Goal: Transaction & Acquisition: Purchase product/service

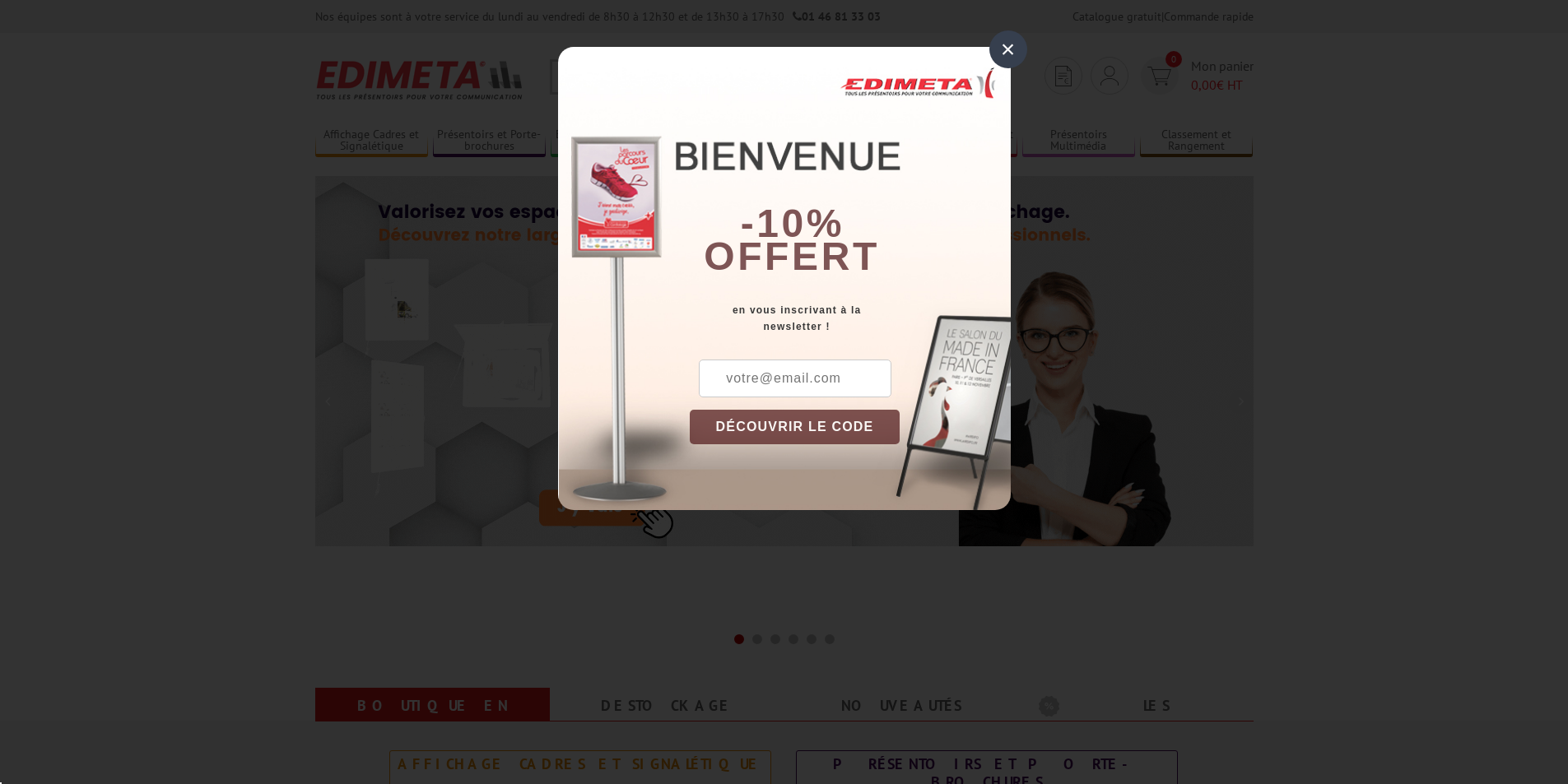
click at [571, 79] on div "× -10% offert en vous inscrivant à la newsletter ! DÉCOUVRIR LE CODE Copier le …" at bounding box center [784, 278] width 453 height 464
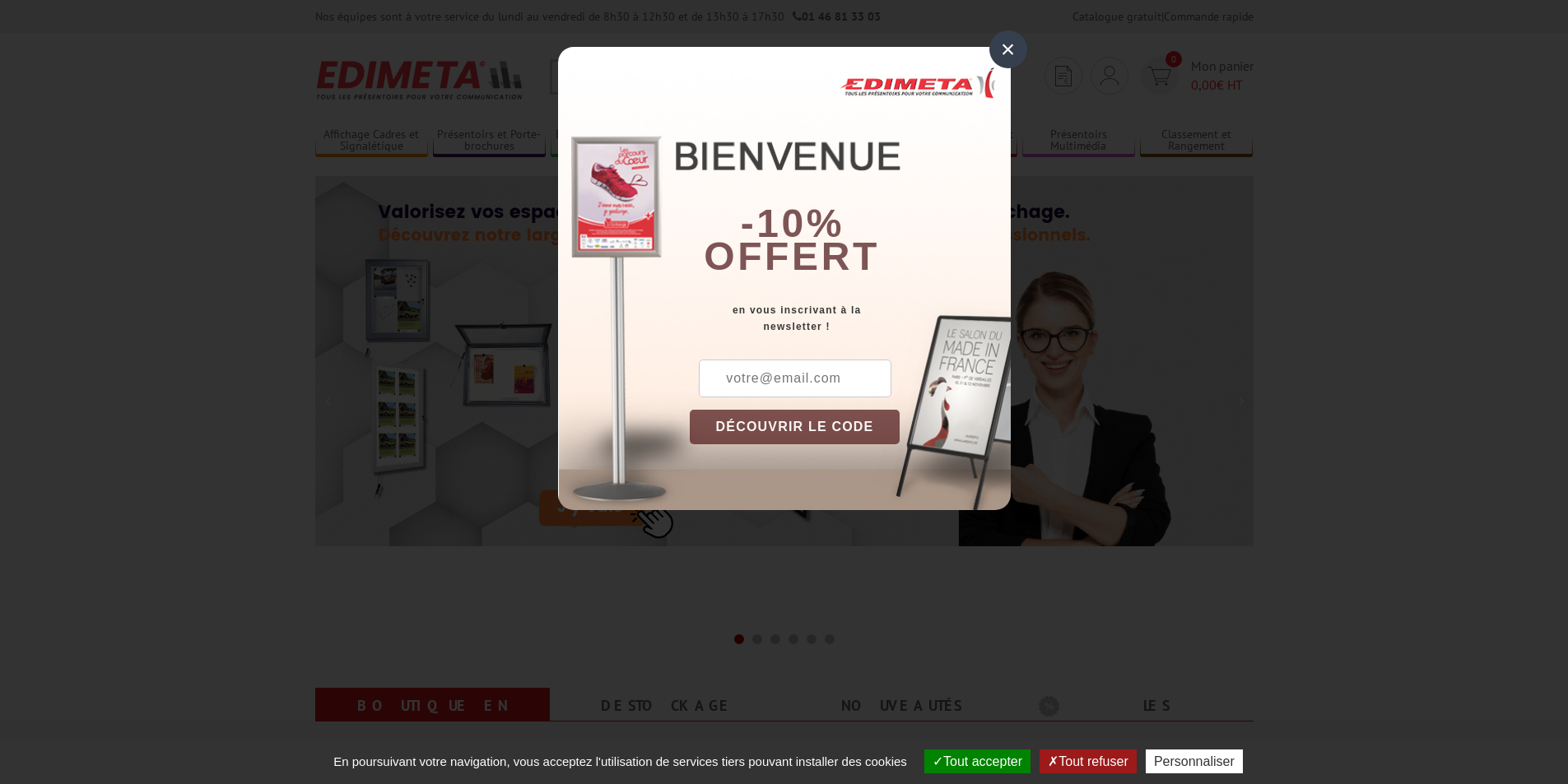
click at [1006, 55] on div "×" at bounding box center [1008, 49] width 38 height 38
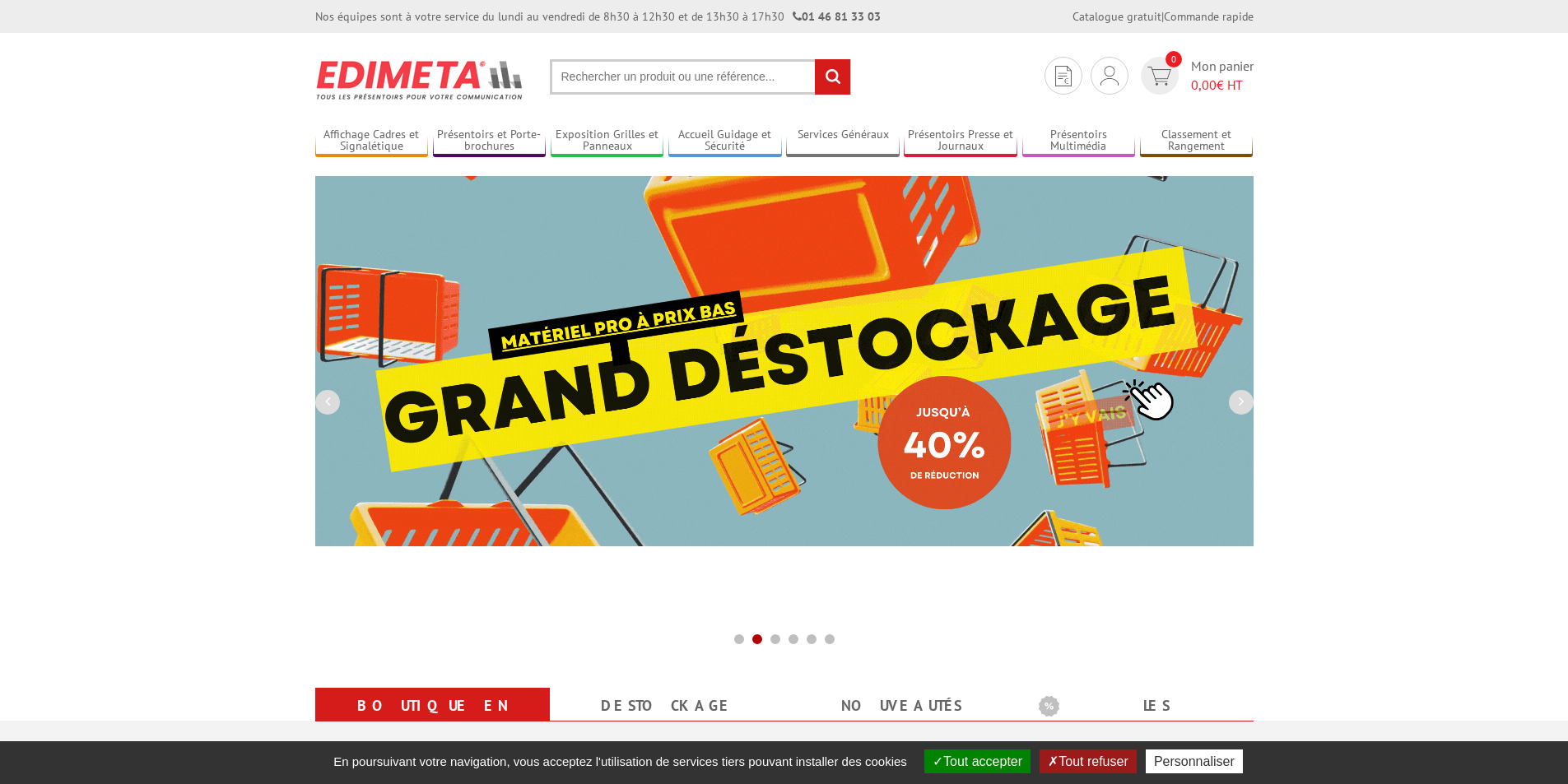
click at [575, 78] on input "text" at bounding box center [701, 77] width 301 height 35
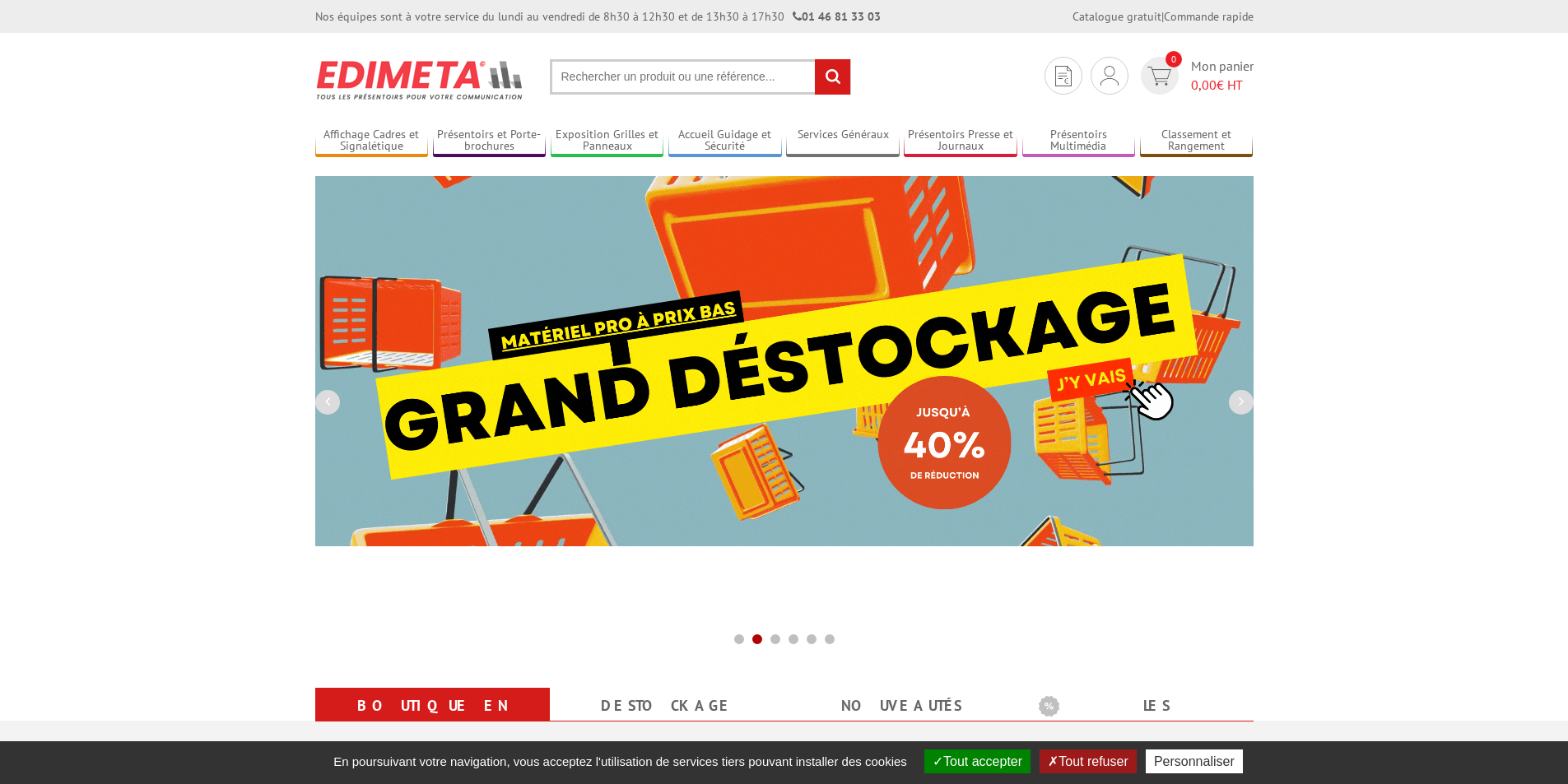
click at [561, 75] on input "text" at bounding box center [701, 77] width 301 height 35
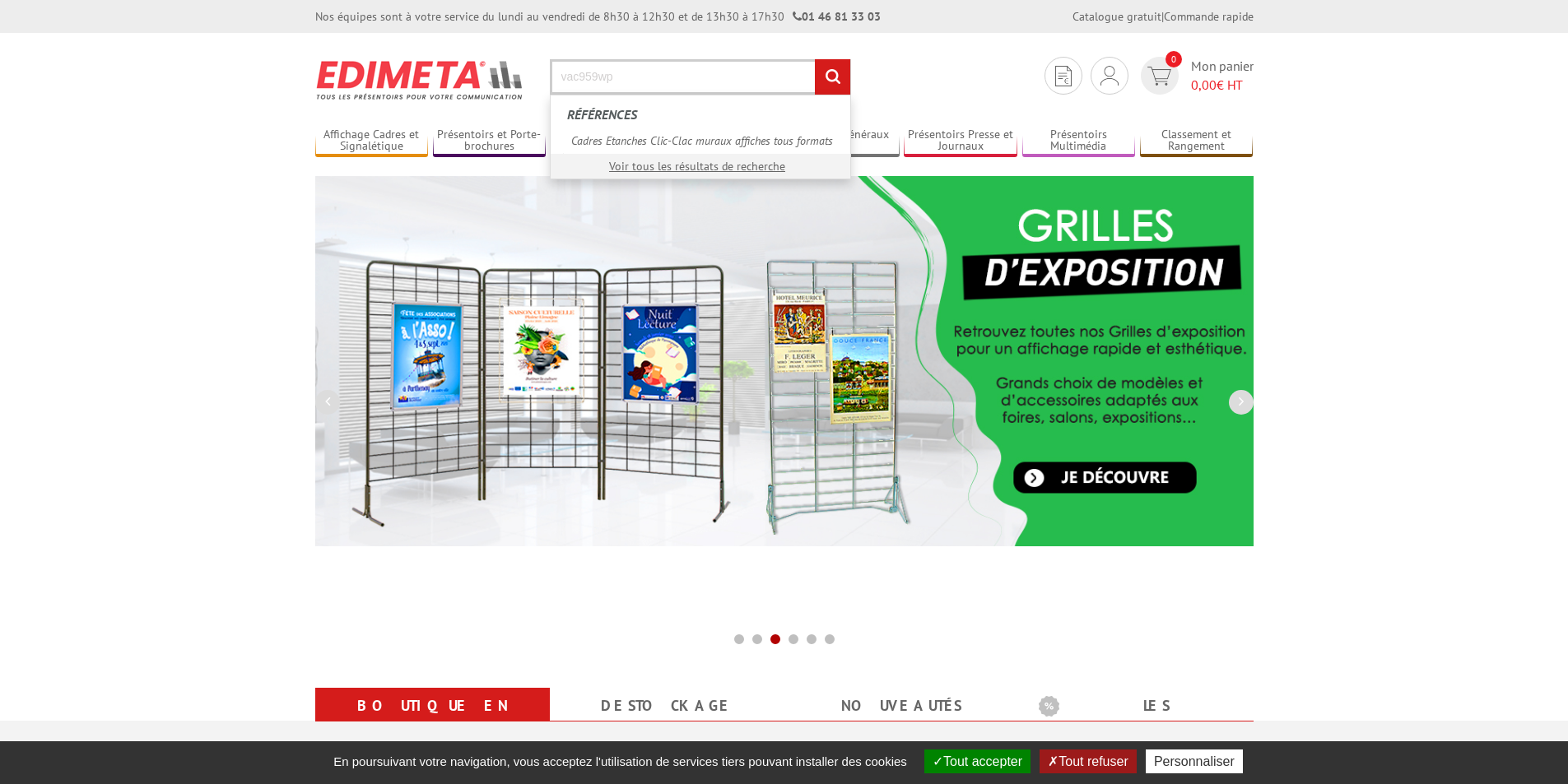
type input "vac959wp"
click at [814, 59] on input "rechercher" at bounding box center [832, 77] width 35 height 35
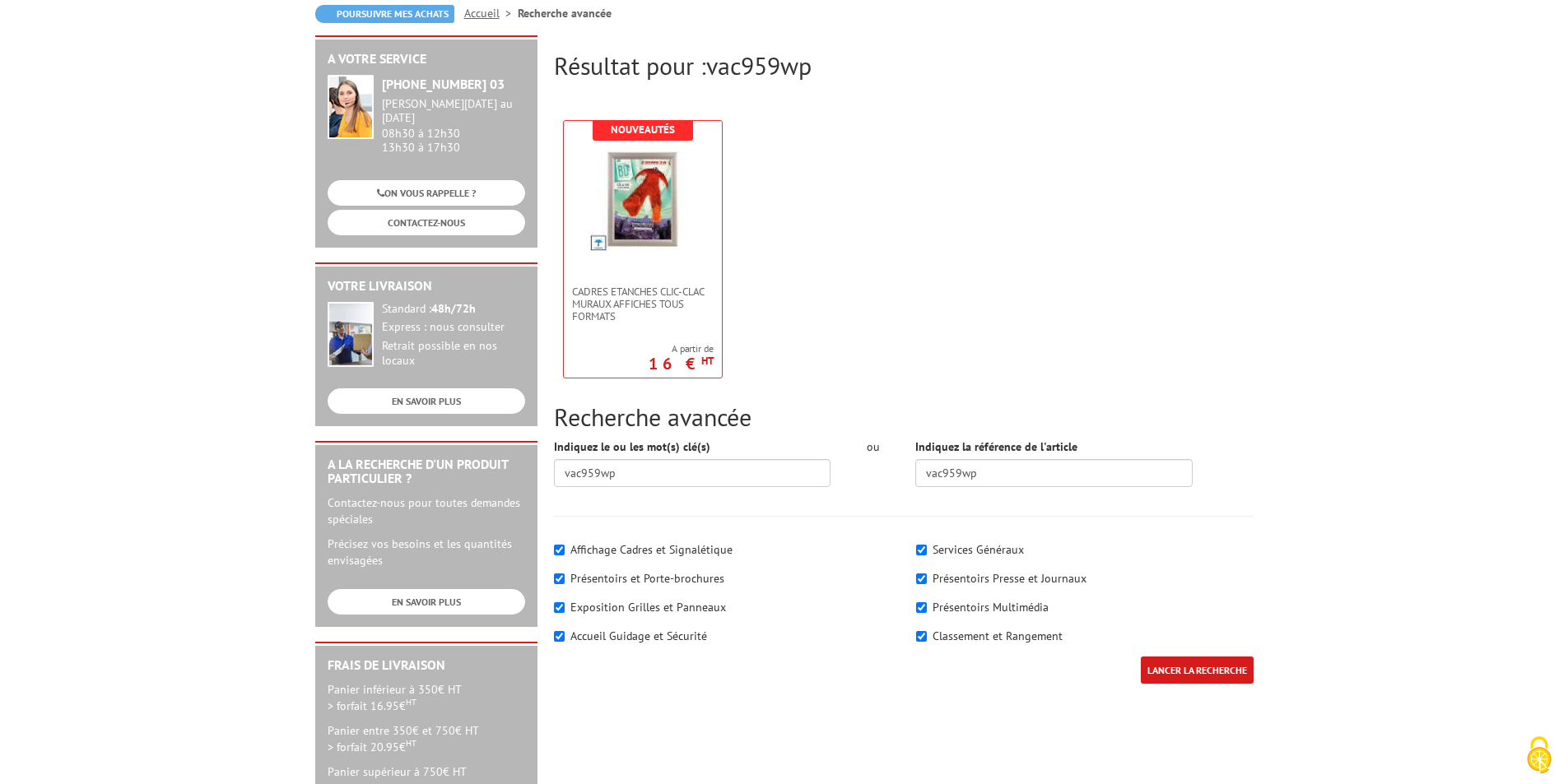
scroll to position [247, 0]
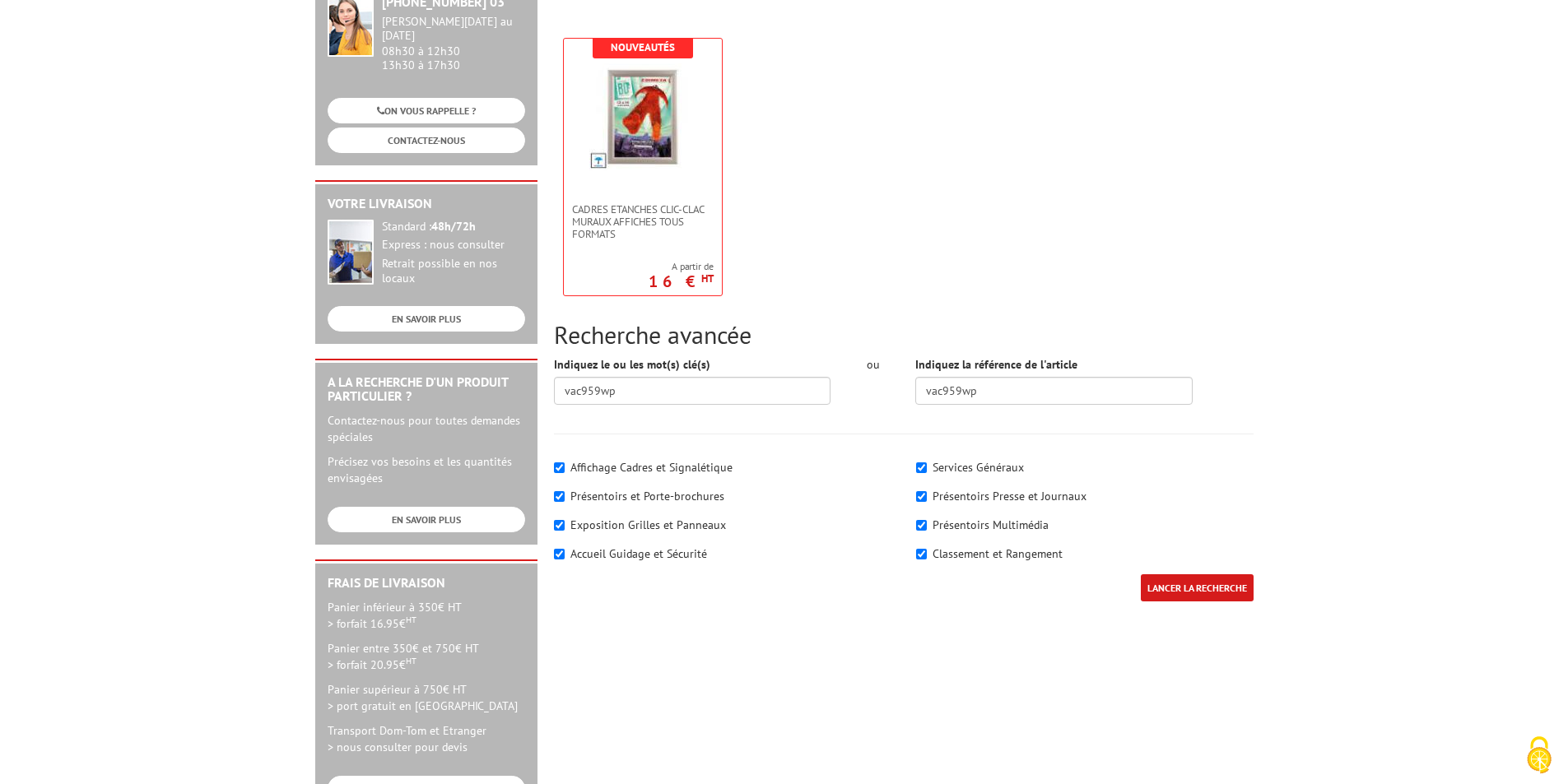
click at [1194, 581] on input "LANCER LA RECHERCHE" at bounding box center [1197, 587] width 113 height 27
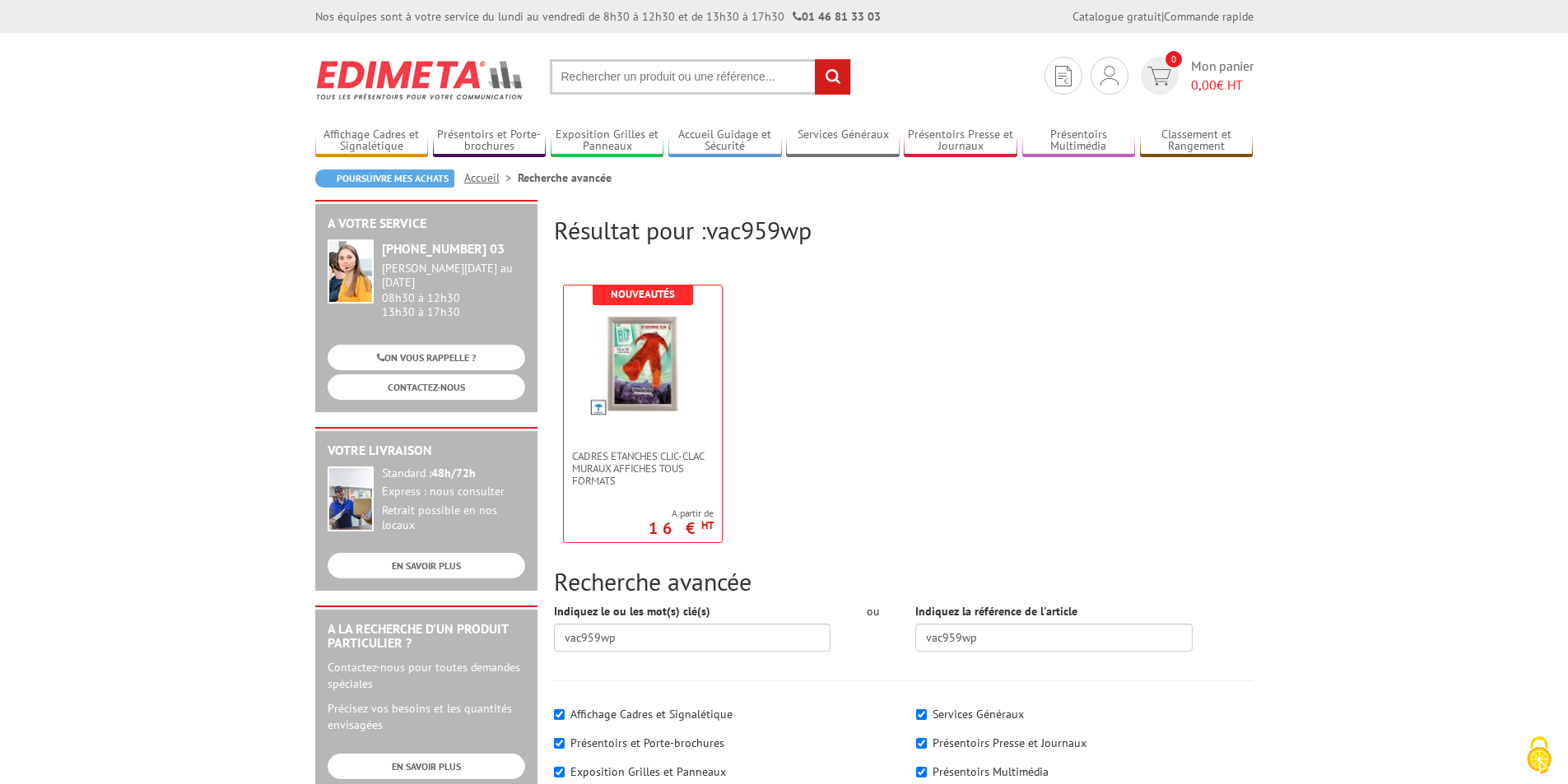
scroll to position [165, 0]
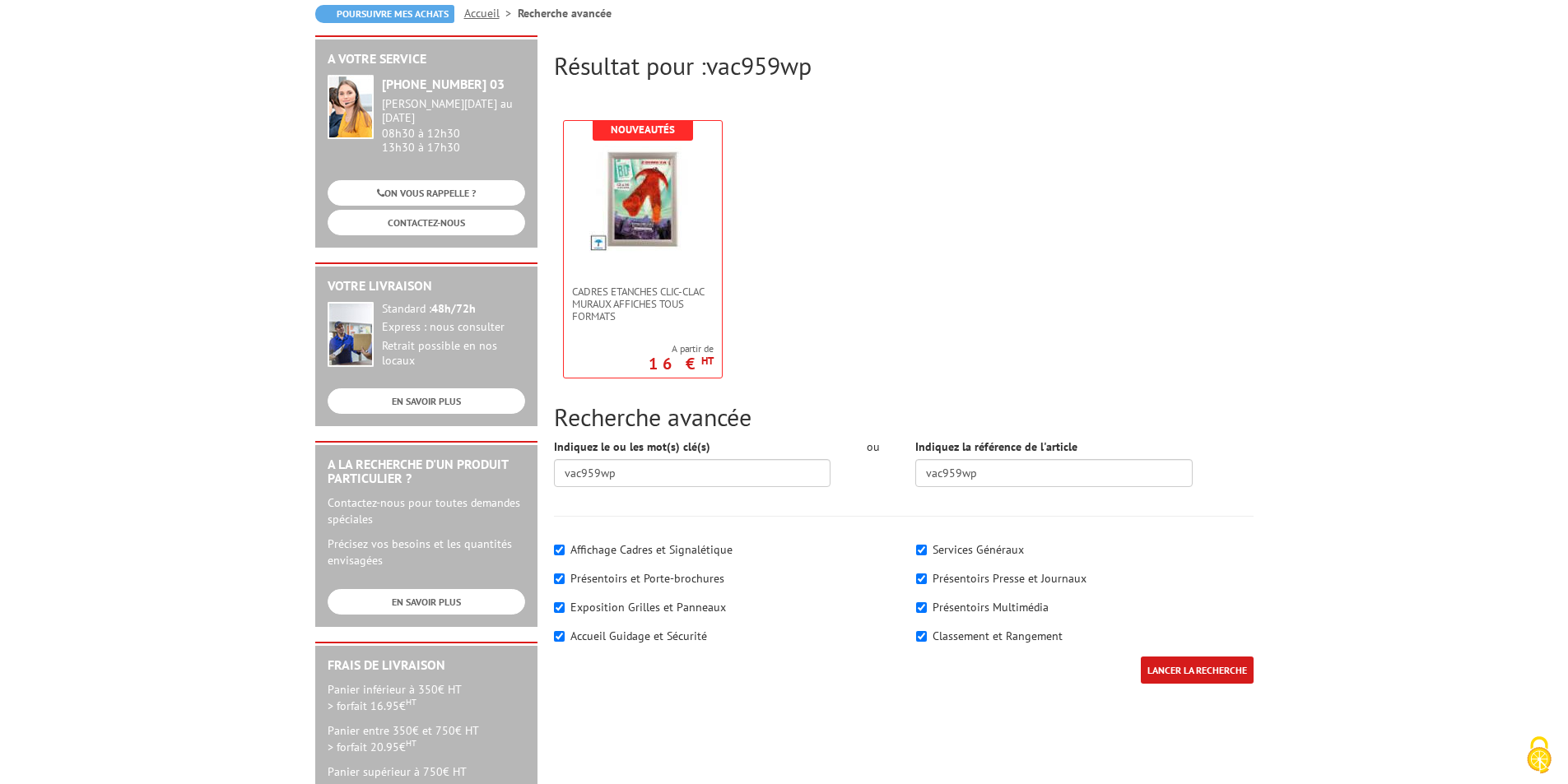
click at [1188, 667] on input "LANCER LA RECHERCHE" at bounding box center [1197, 670] width 113 height 27
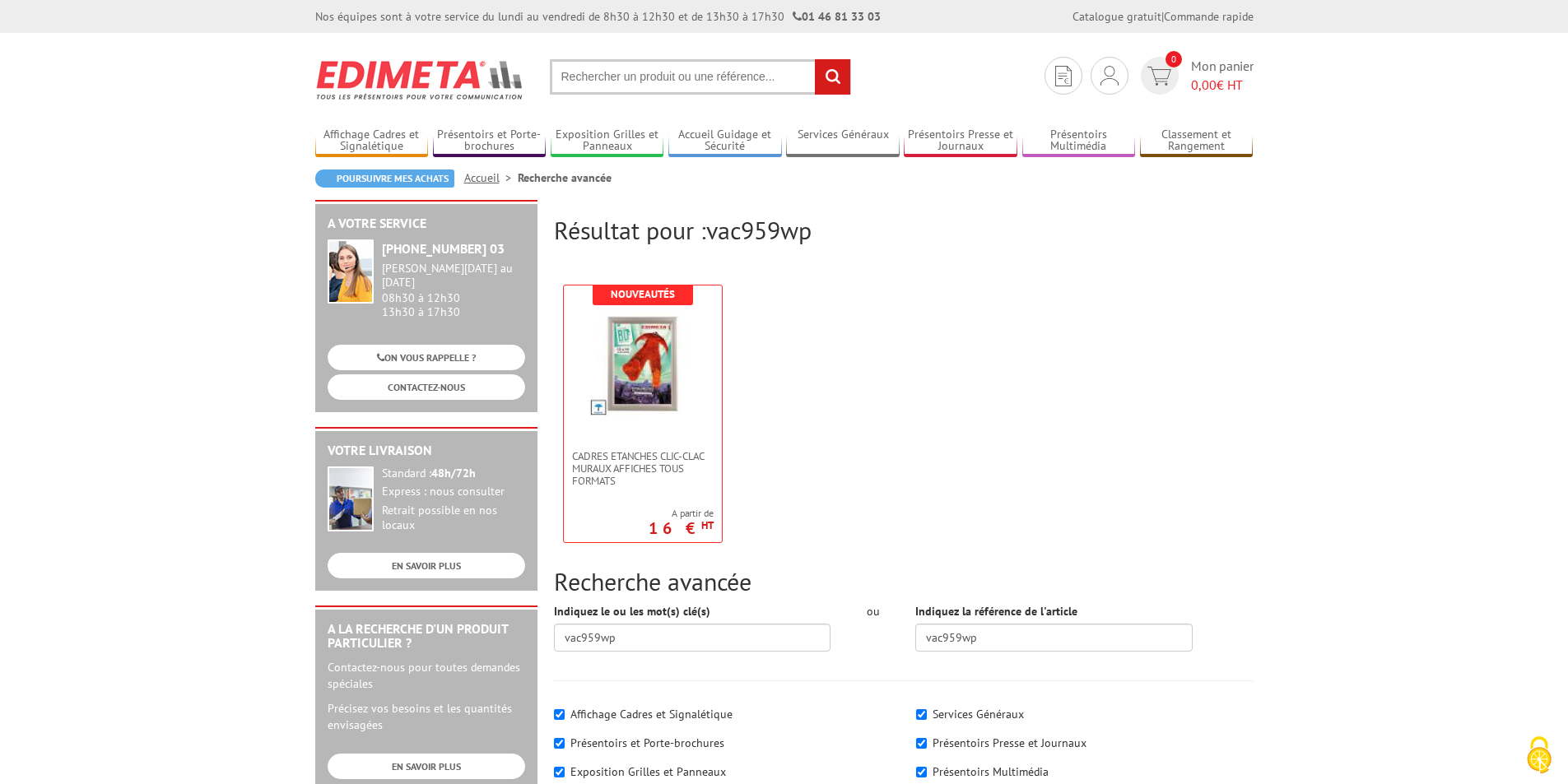
click at [590, 77] on input "text" at bounding box center [701, 77] width 301 height 35
type input "CADRE CLIC CLAC 120 X 80"
click at [827, 73] on input "rechercher" at bounding box center [832, 77] width 35 height 35
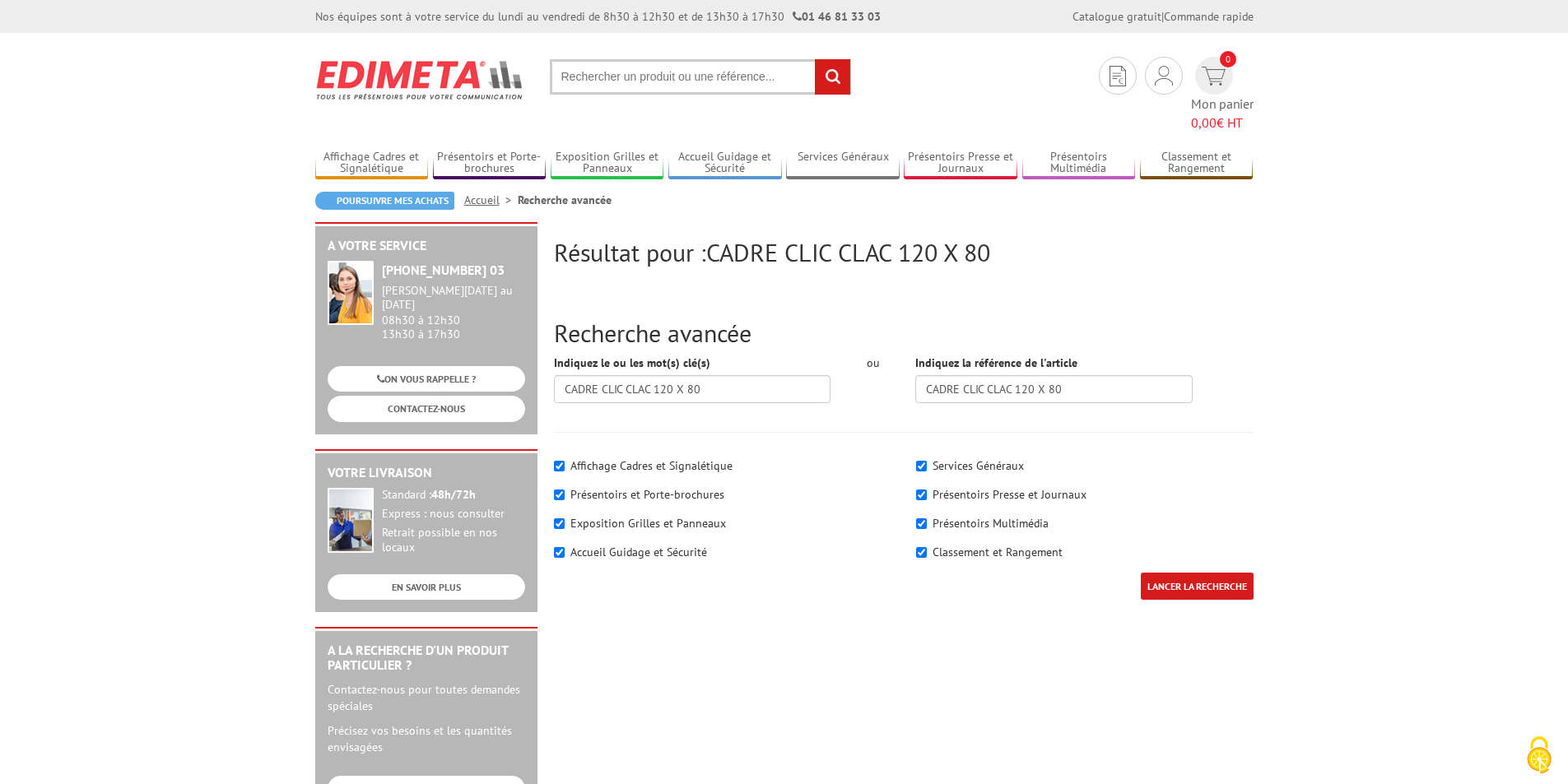
click at [1181, 572] on input "LANCER LA RECHERCHE" at bounding box center [1197, 586] width 113 height 27
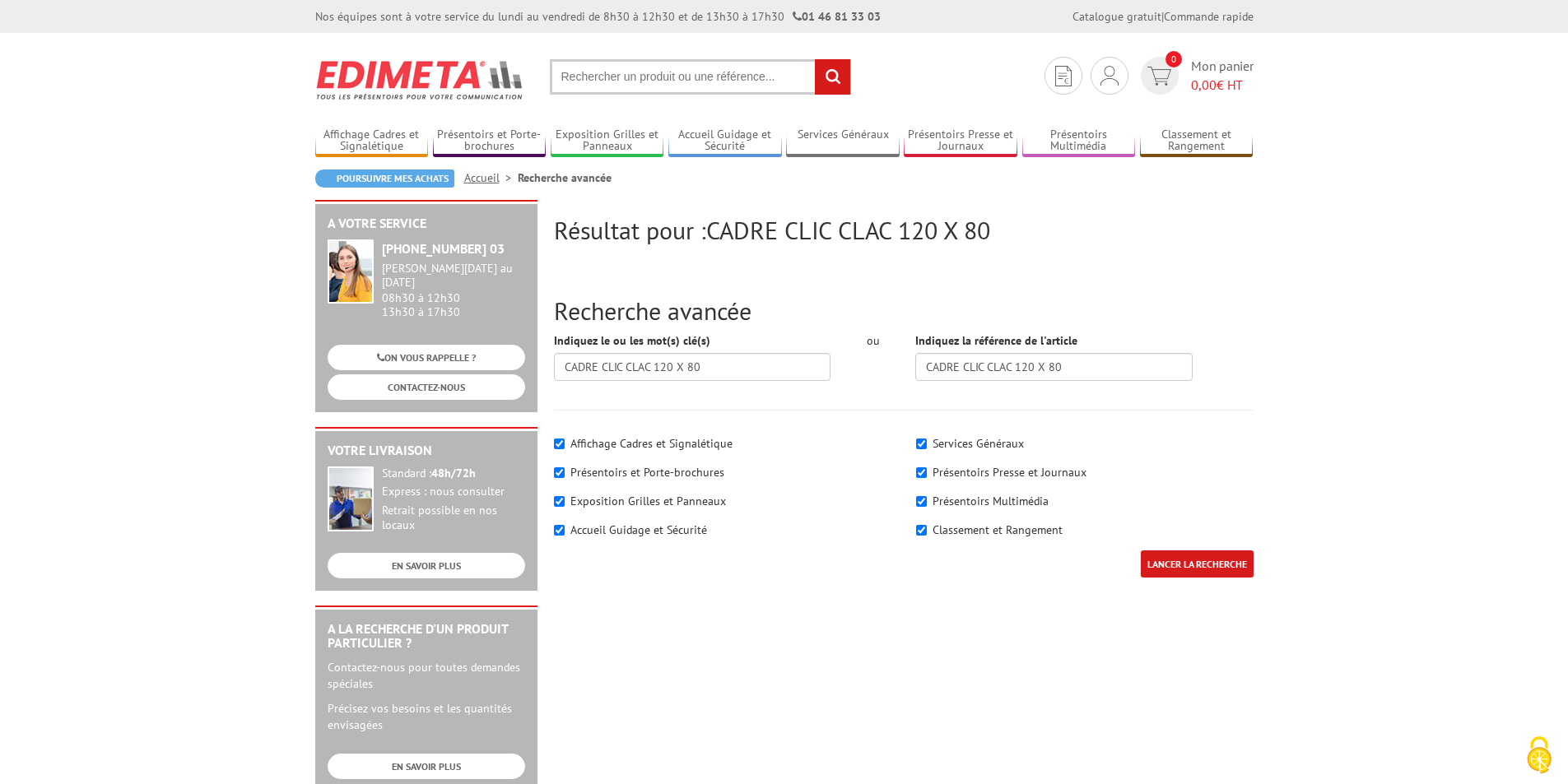
click at [1207, 567] on input "LANCER LA RECHERCHE" at bounding box center [1197, 564] width 113 height 27
click at [1192, 559] on input "LANCER LA RECHERCHE" at bounding box center [1197, 564] width 113 height 27
click at [586, 68] on input "text" at bounding box center [701, 77] width 301 height 35
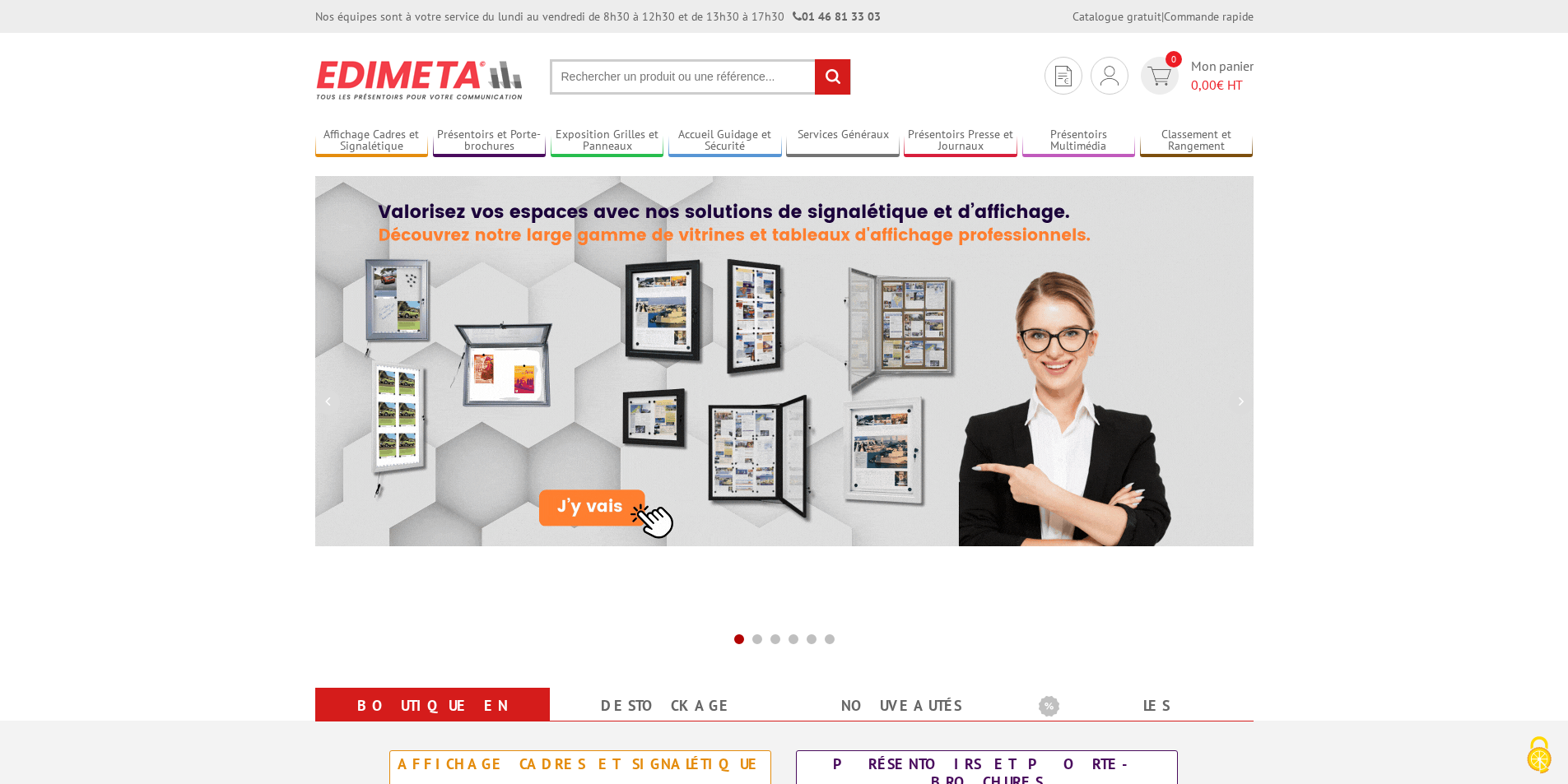
click at [566, 71] on input "text" at bounding box center [701, 77] width 301 height 35
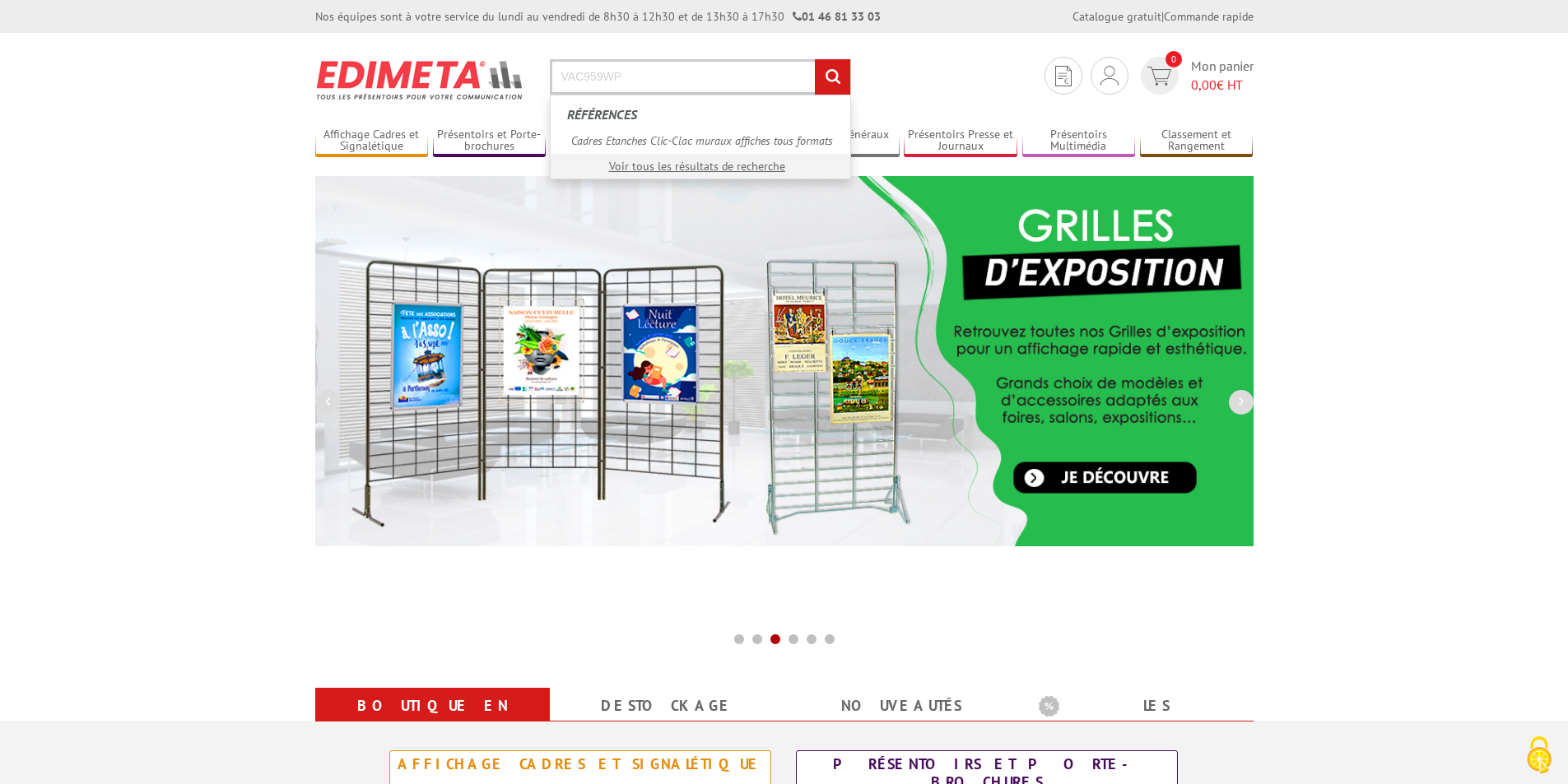
type input "VAC959WP"
click at [835, 78] on input "rechercher" at bounding box center [832, 77] width 35 height 35
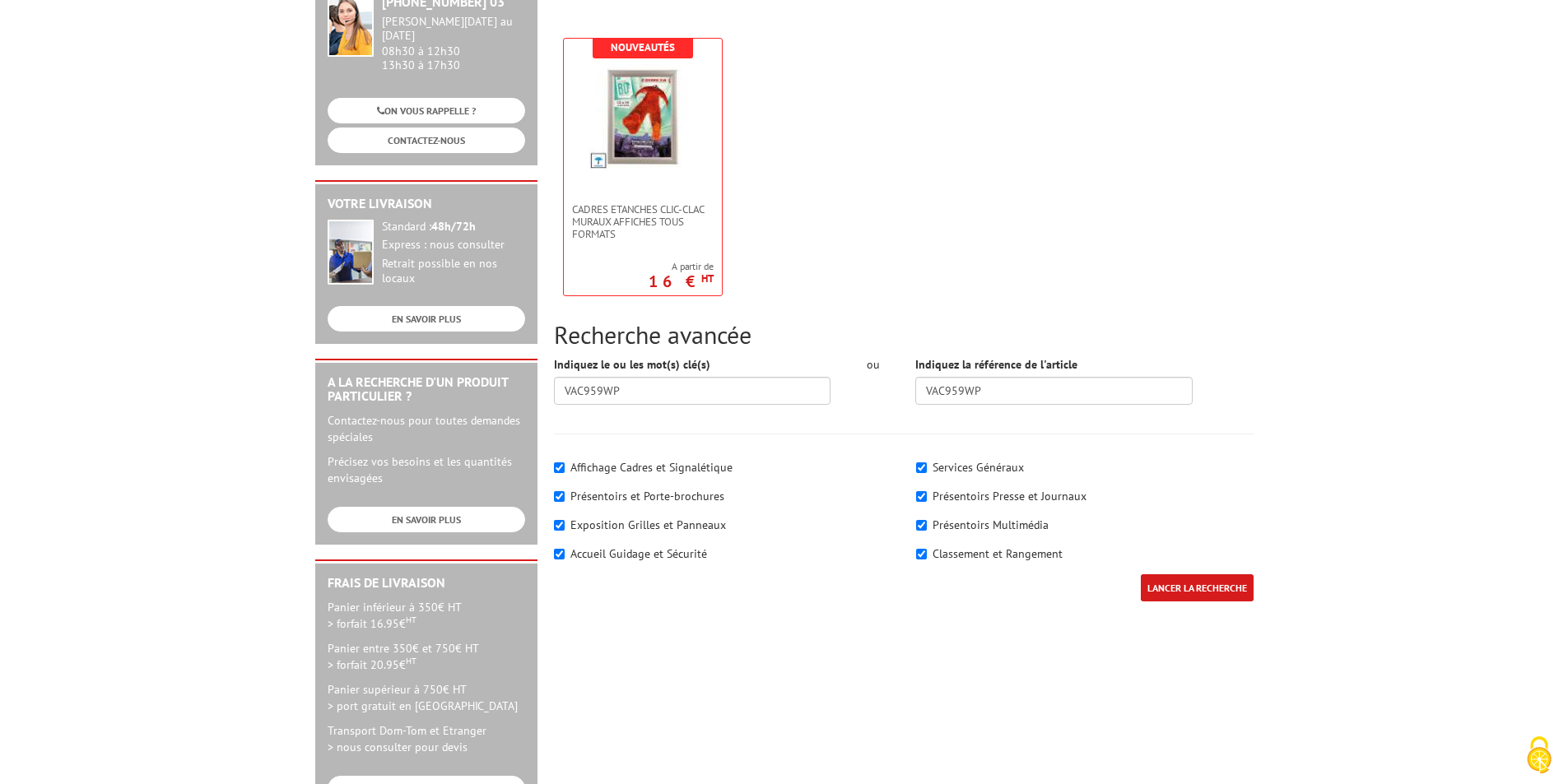
scroll to position [412, 0]
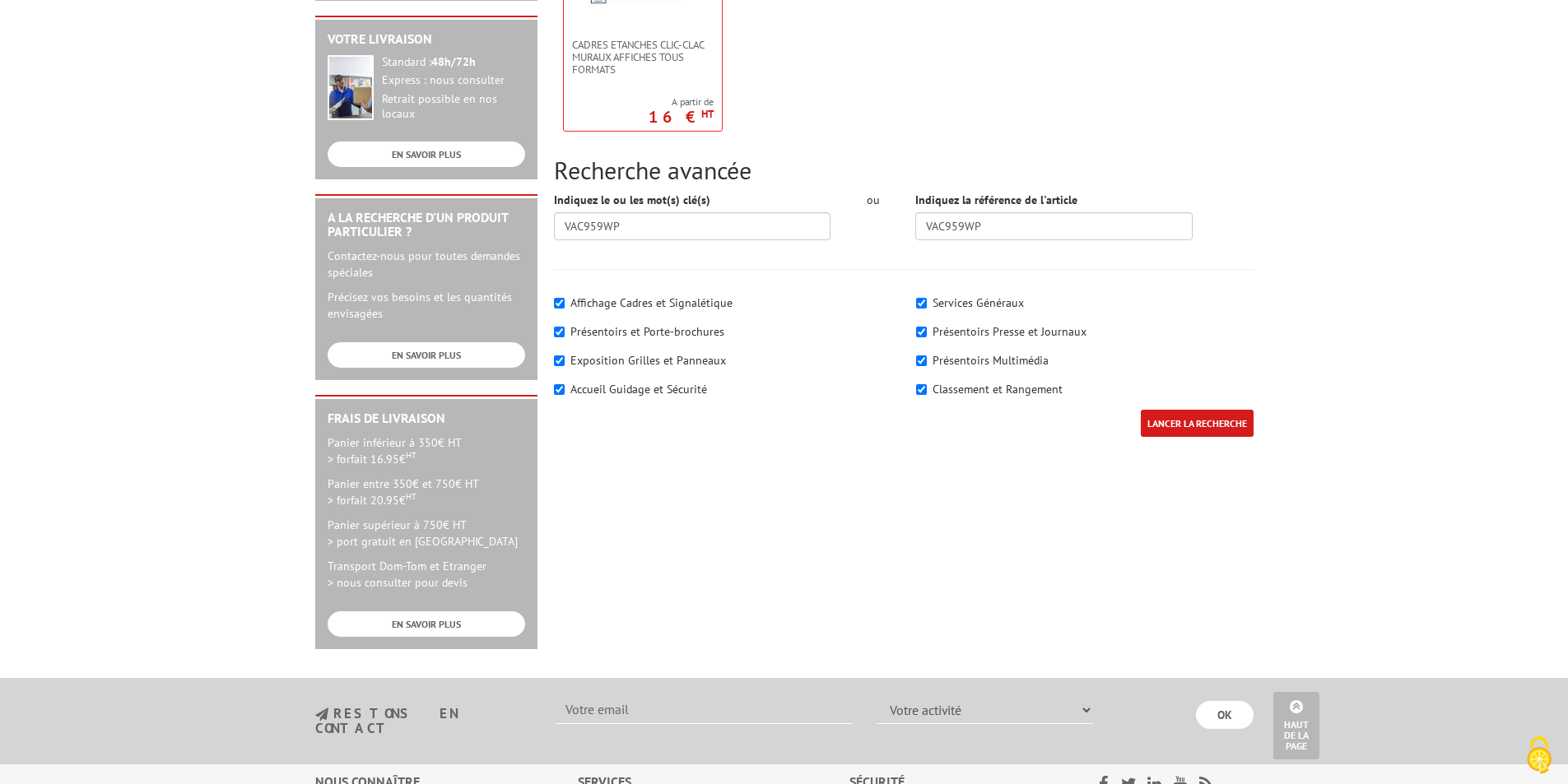
click at [1181, 414] on input "LANCER LA RECHERCHE" at bounding box center [1197, 423] width 113 height 27
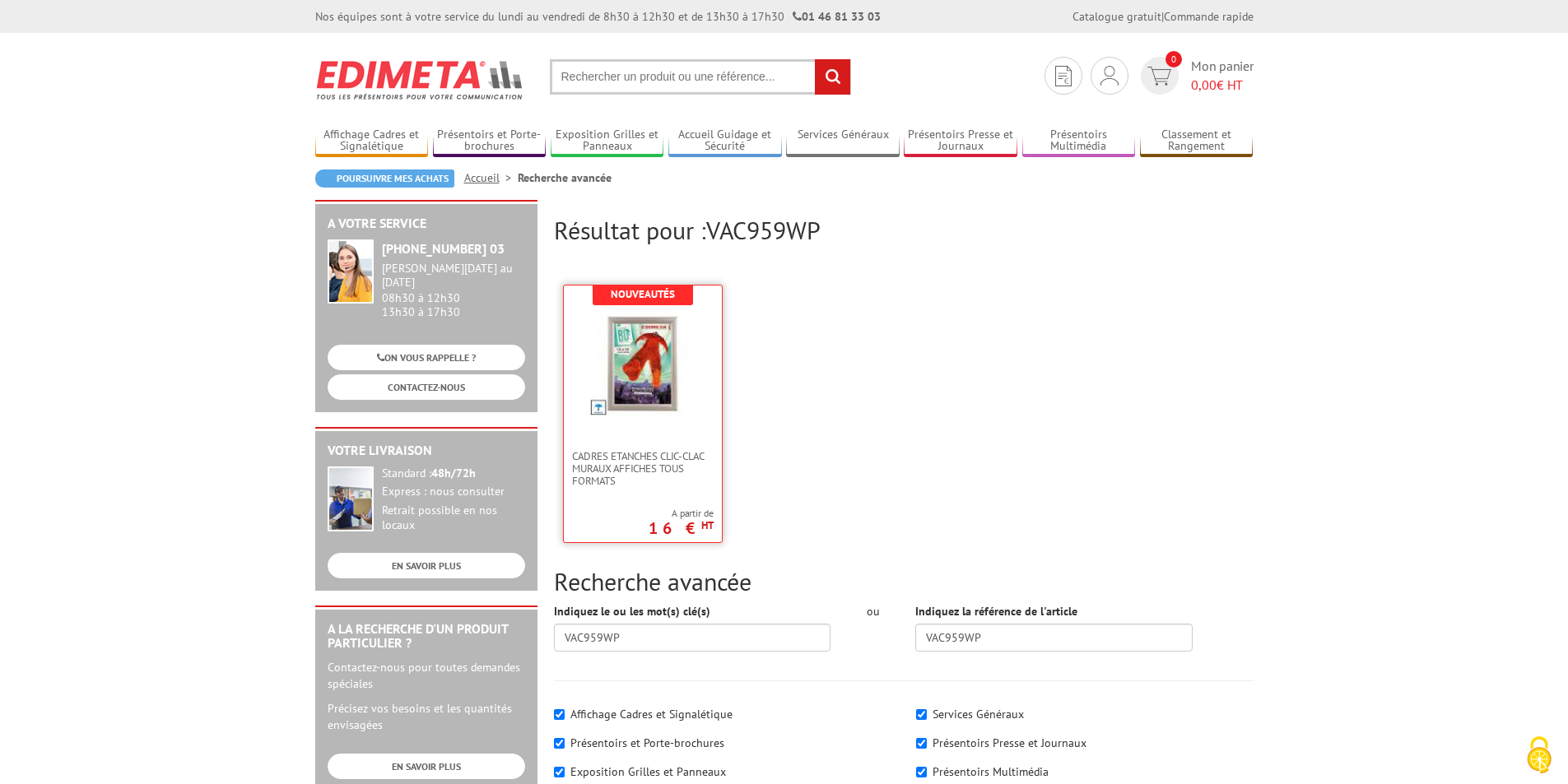
click at [649, 348] on img at bounding box center [642, 364] width 107 height 107
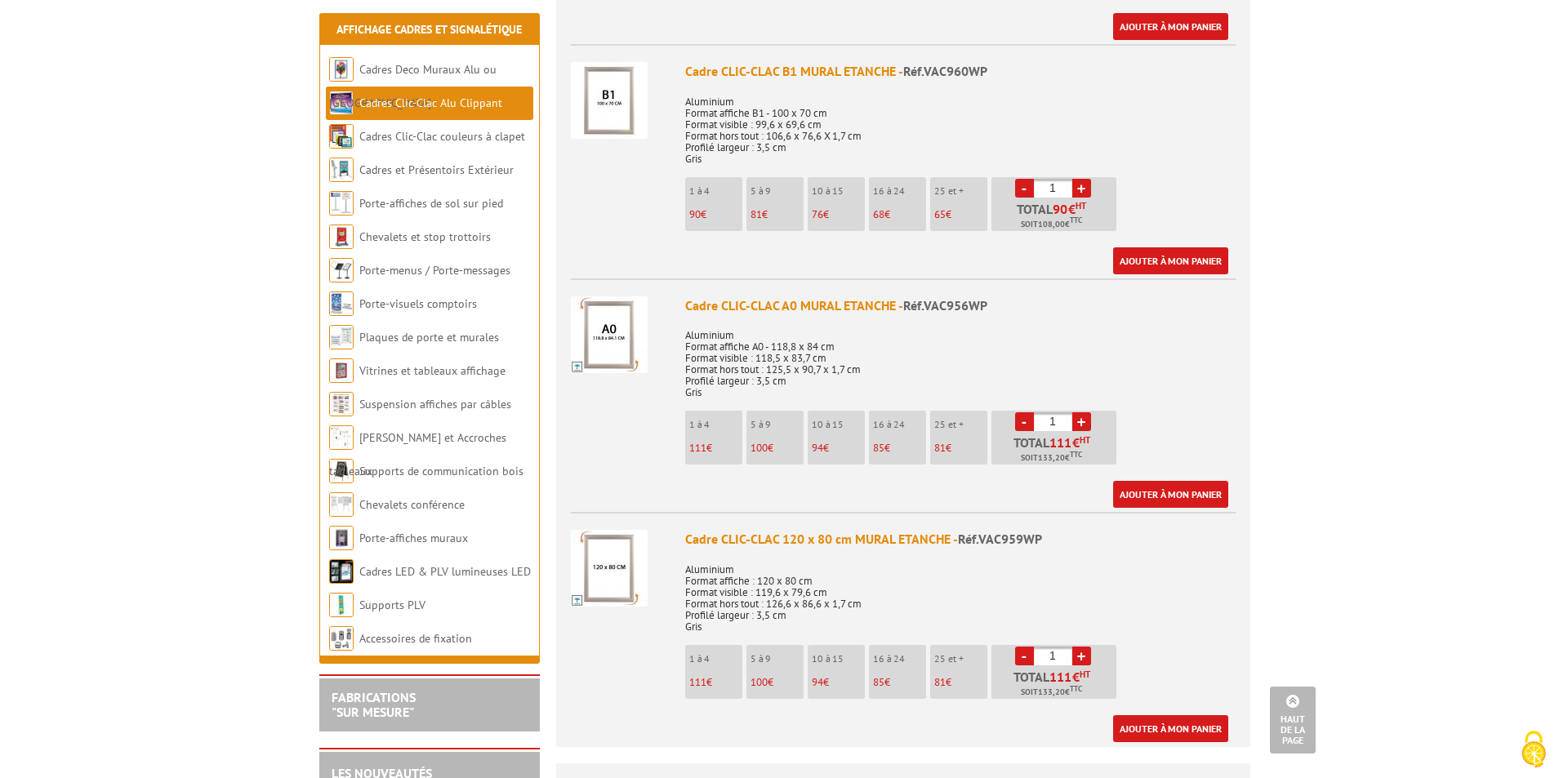
scroll to position [2532, 0]
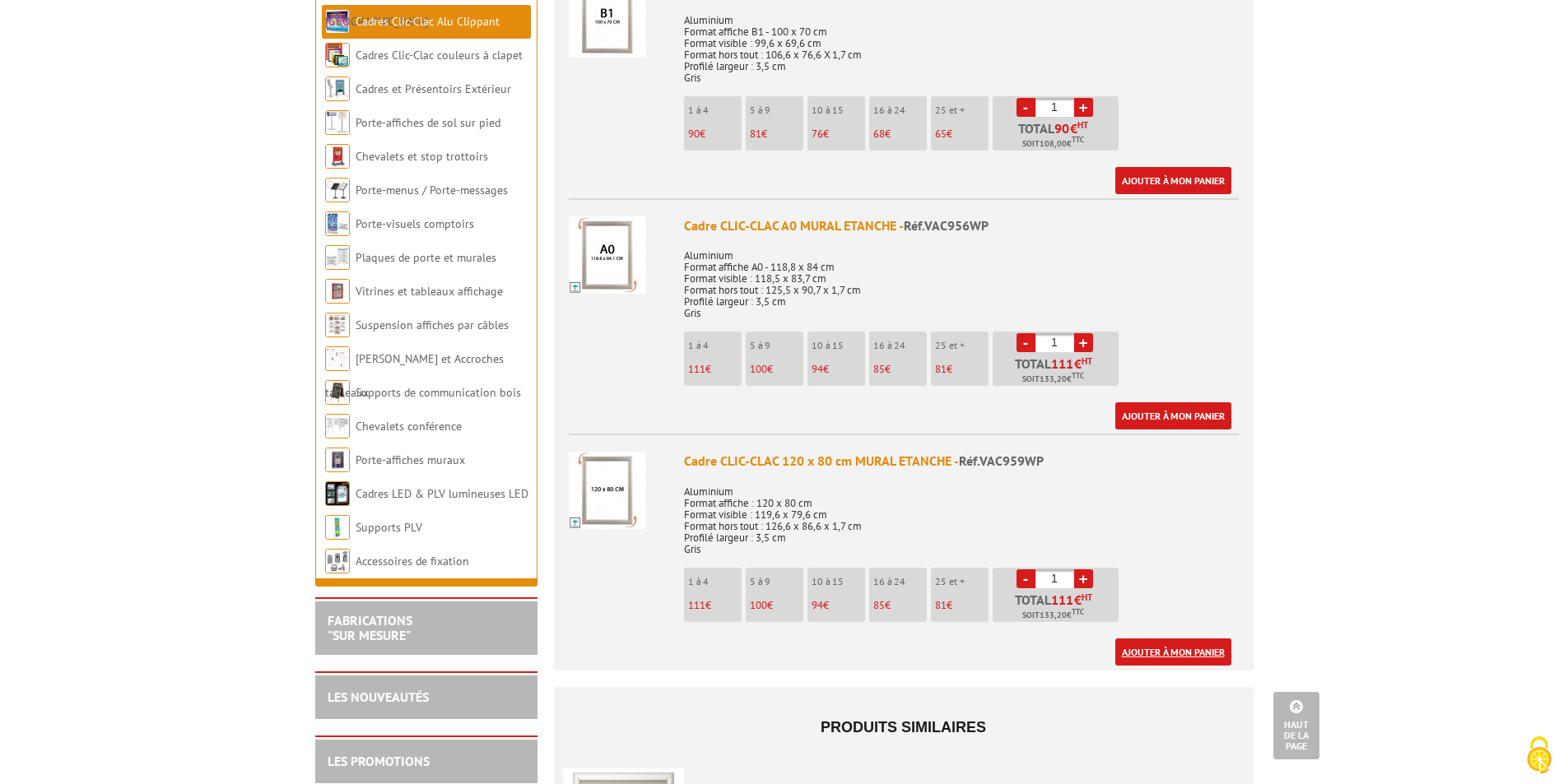
click at [1171, 638] on link "Ajouter à mon panier" at bounding box center [1173, 651] width 116 height 27
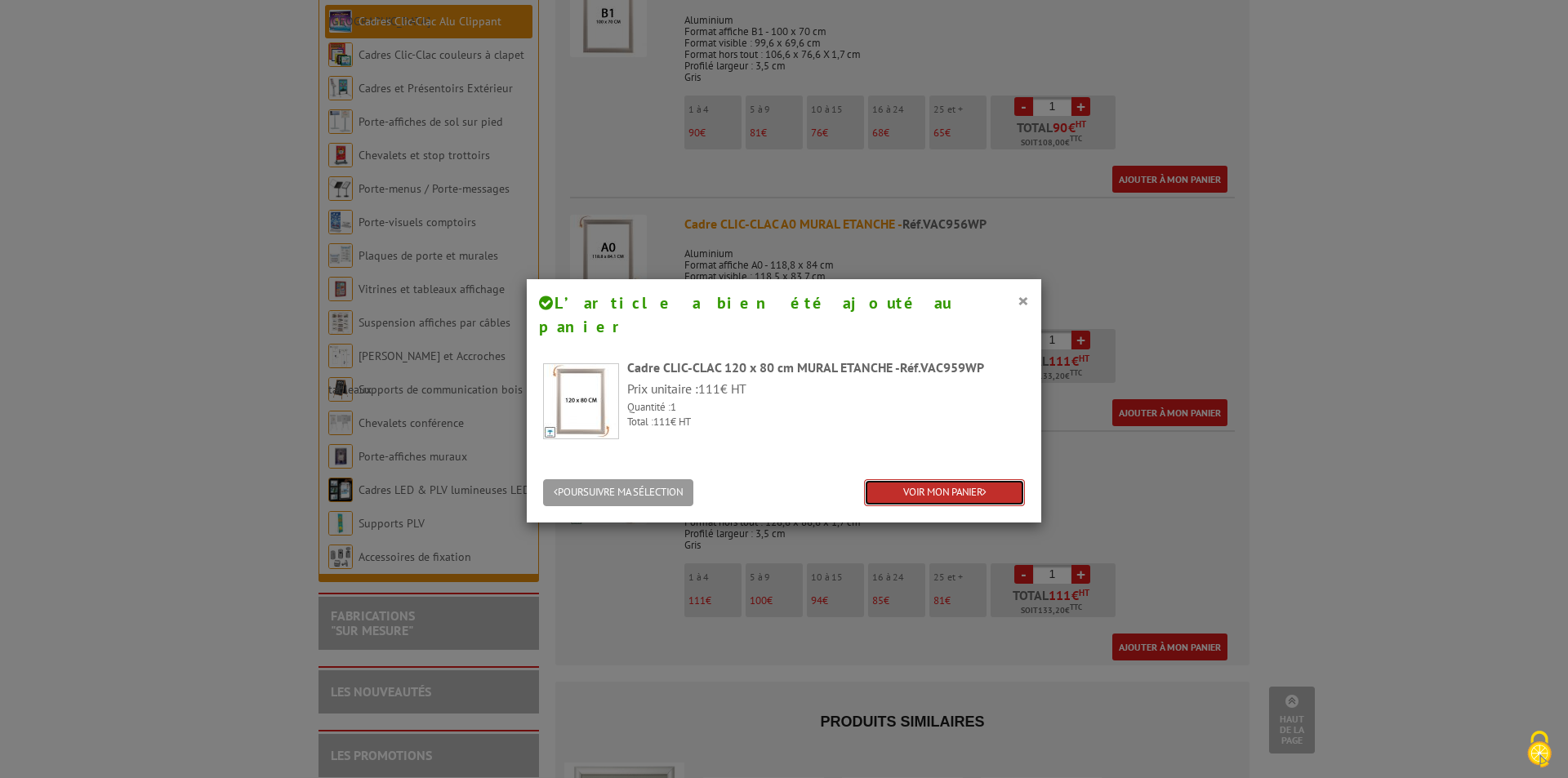
click at [926, 480] on link "VOIR MON PANIER" at bounding box center [944, 493] width 161 height 27
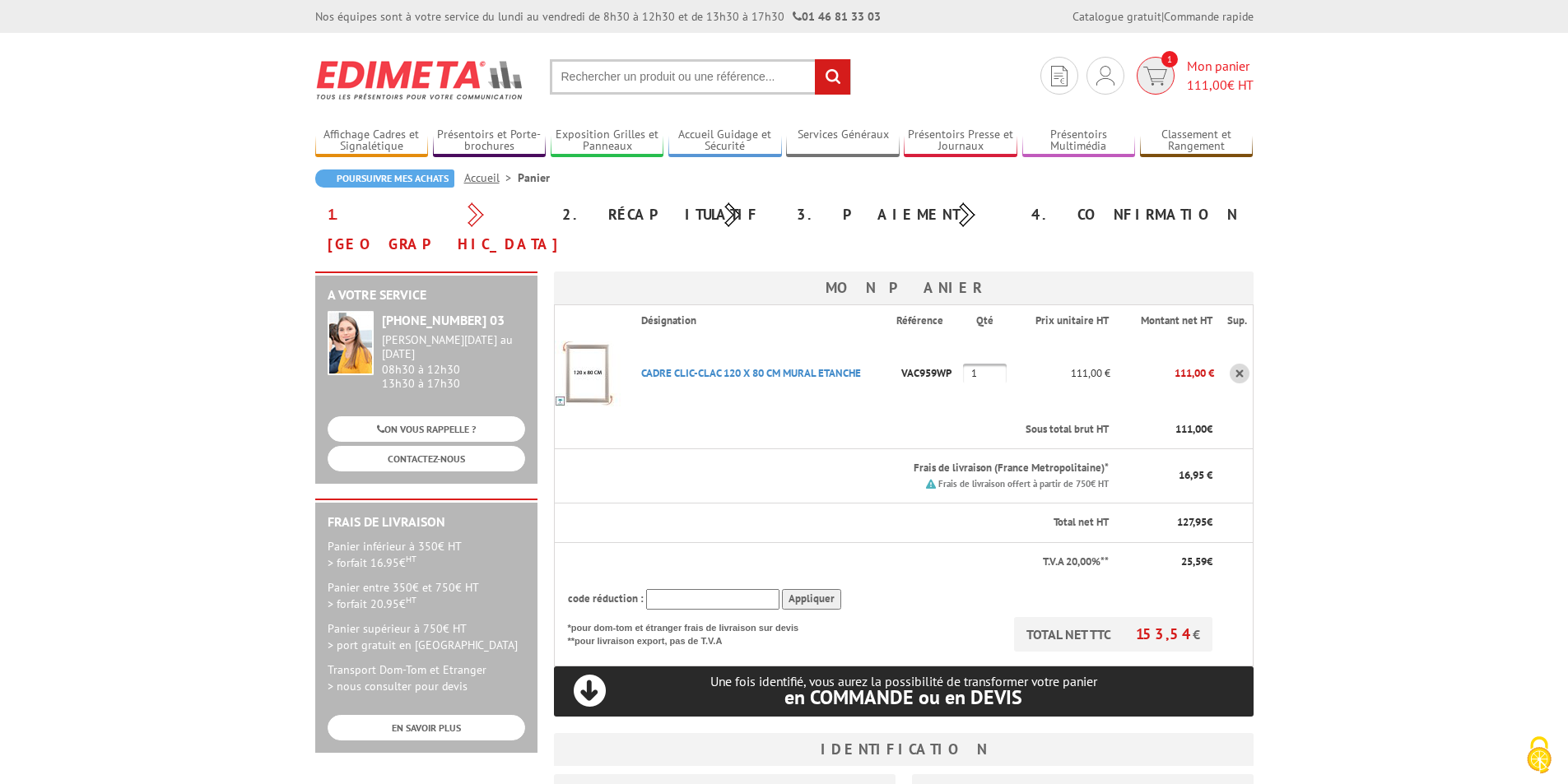
click at [1210, 63] on span "Mon panier 111,00 € HT" at bounding box center [1220, 76] width 67 height 38
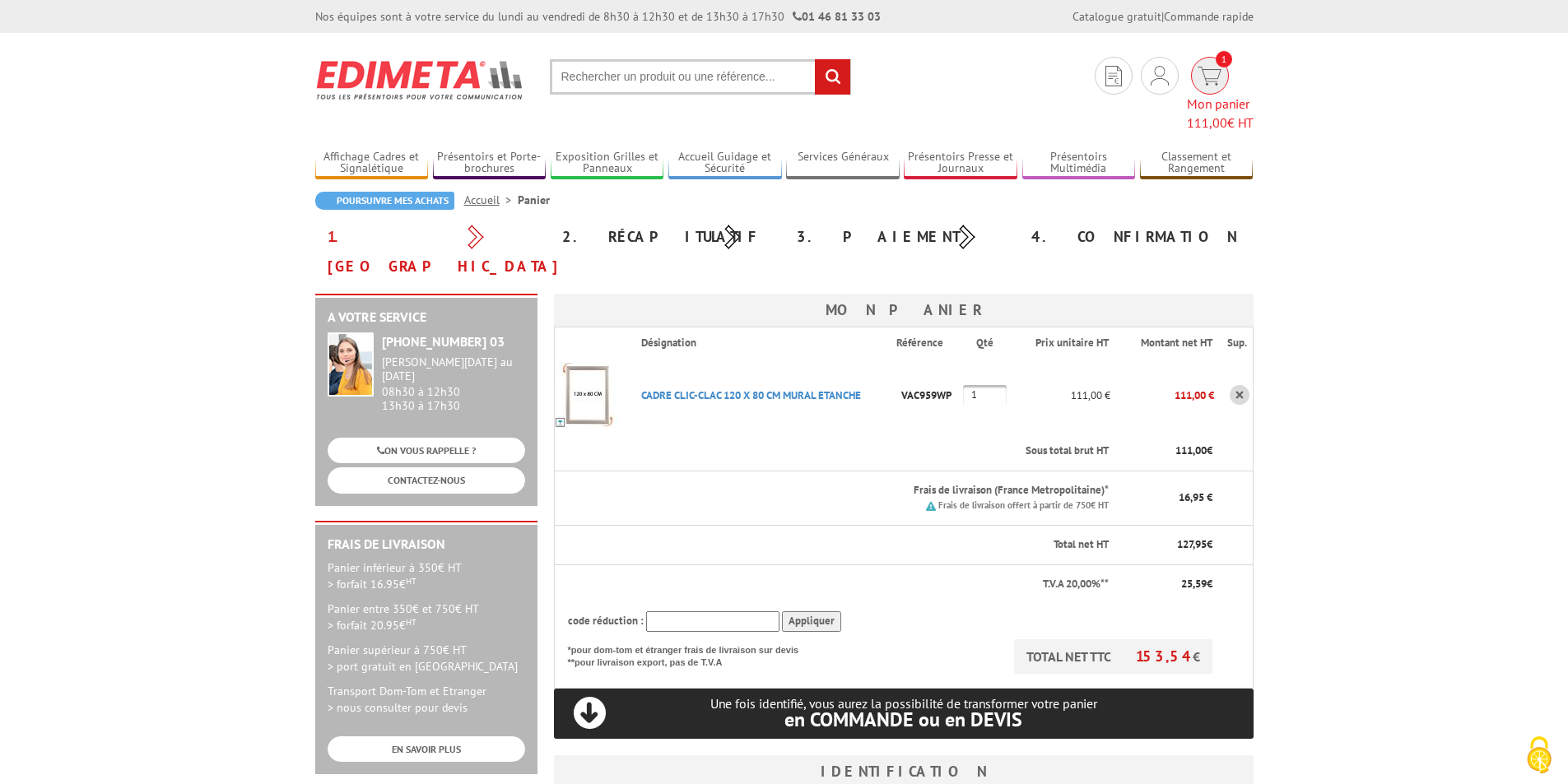
click at [1197, 70] on img at bounding box center [1209, 76] width 24 height 19
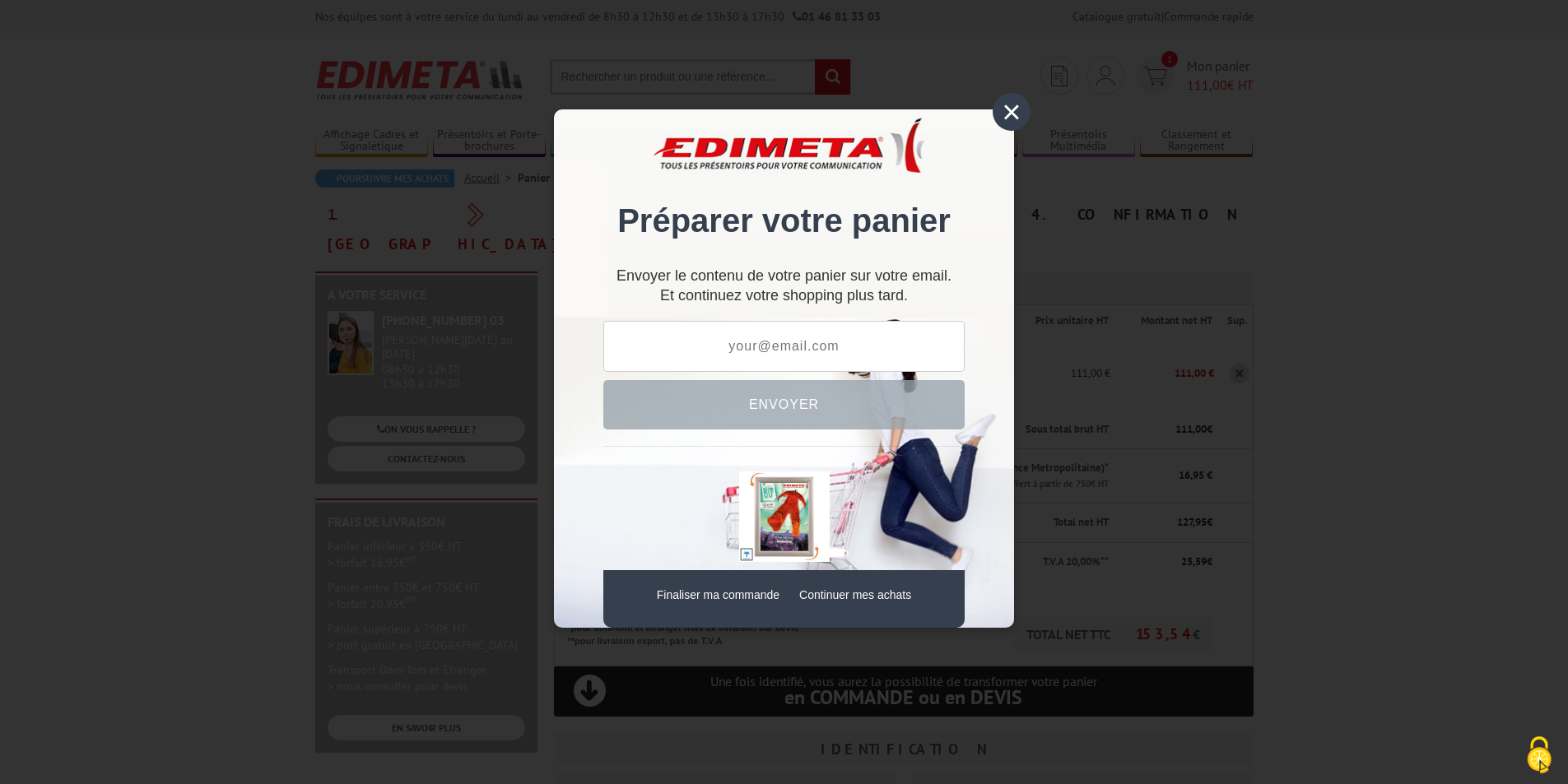
click at [1015, 115] on div "×" at bounding box center [1011, 112] width 38 height 38
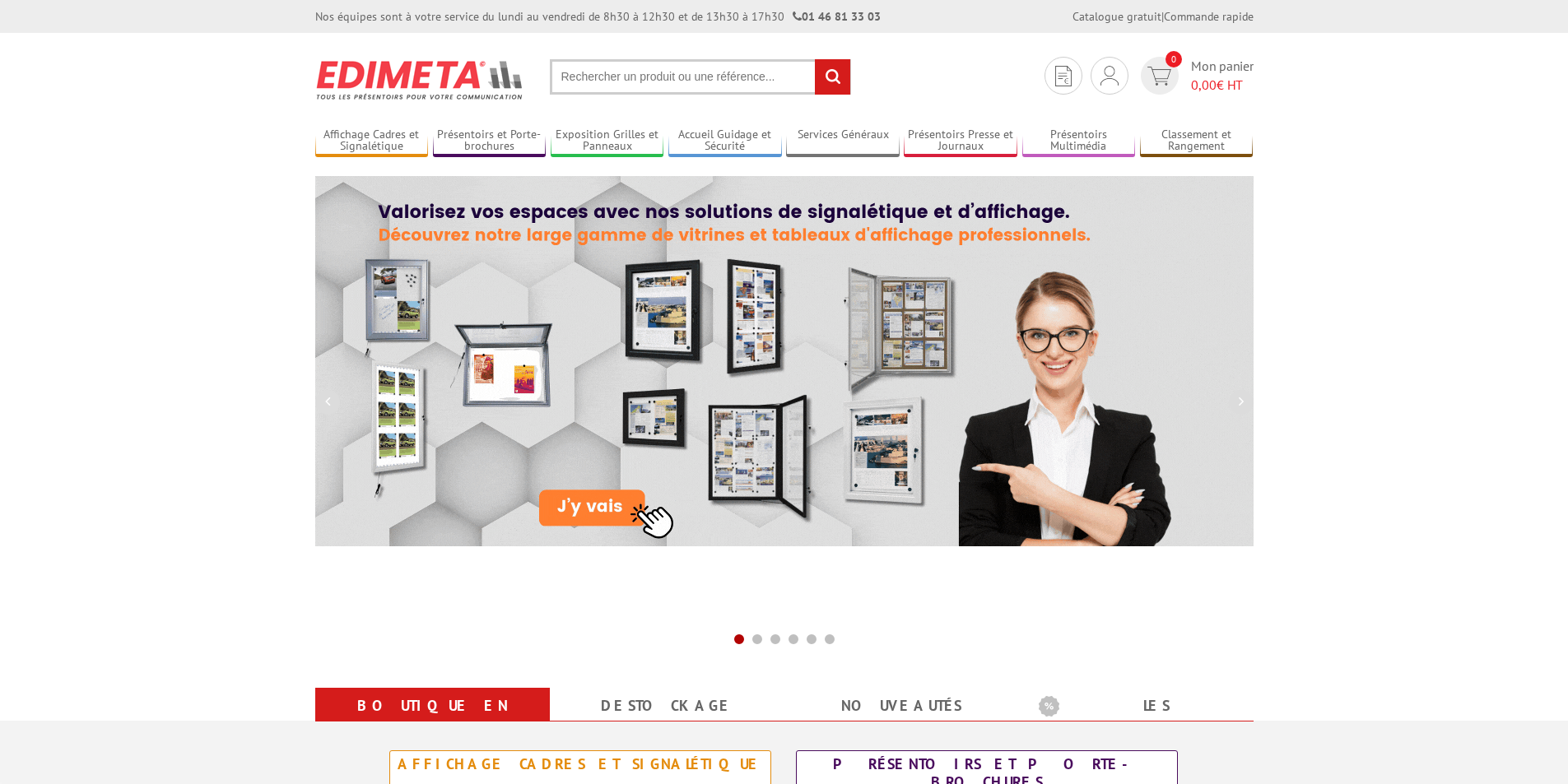
click at [588, 72] on input "text" at bounding box center [701, 77] width 301 height 35
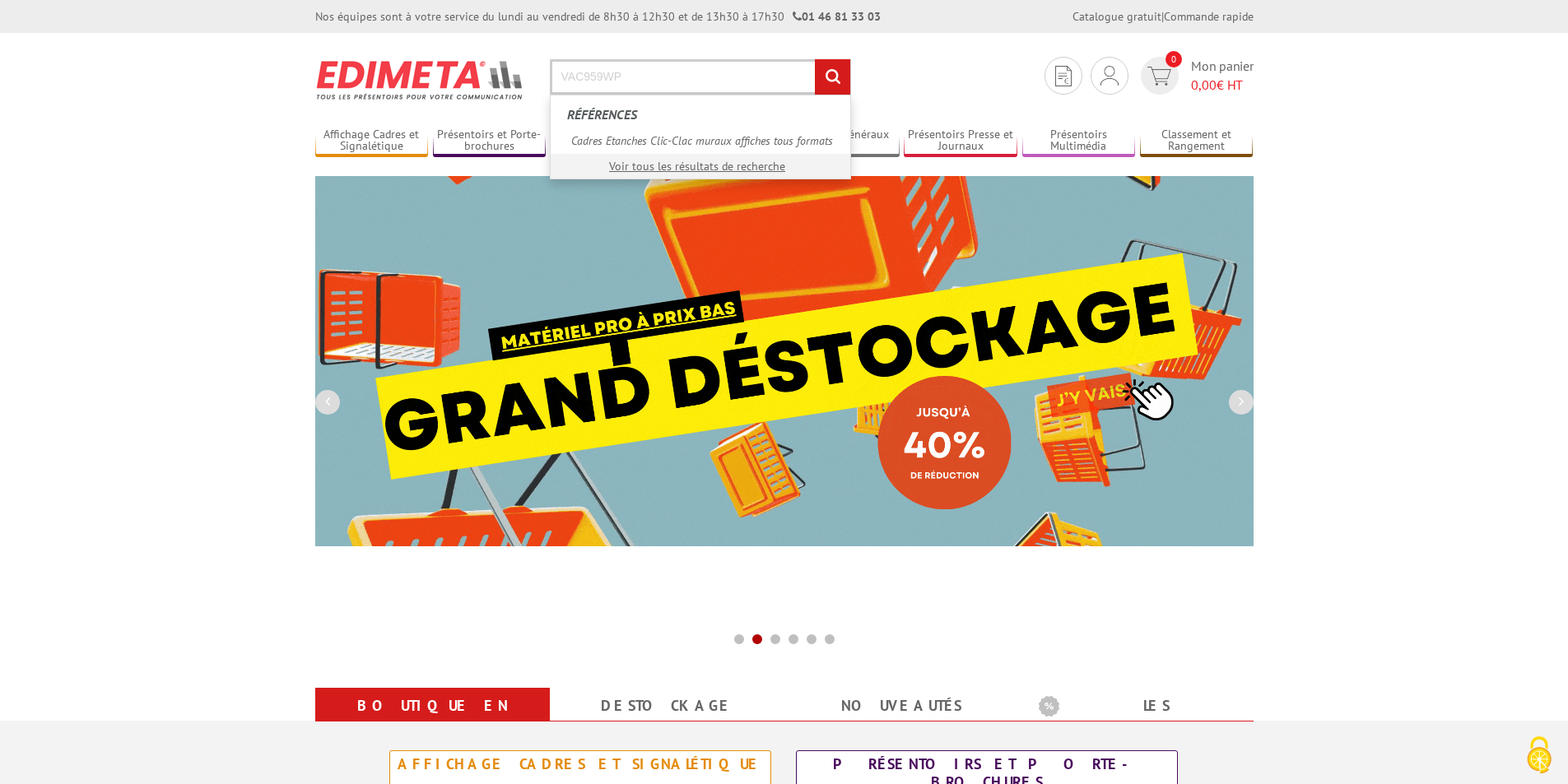
type input "VAC959WP"
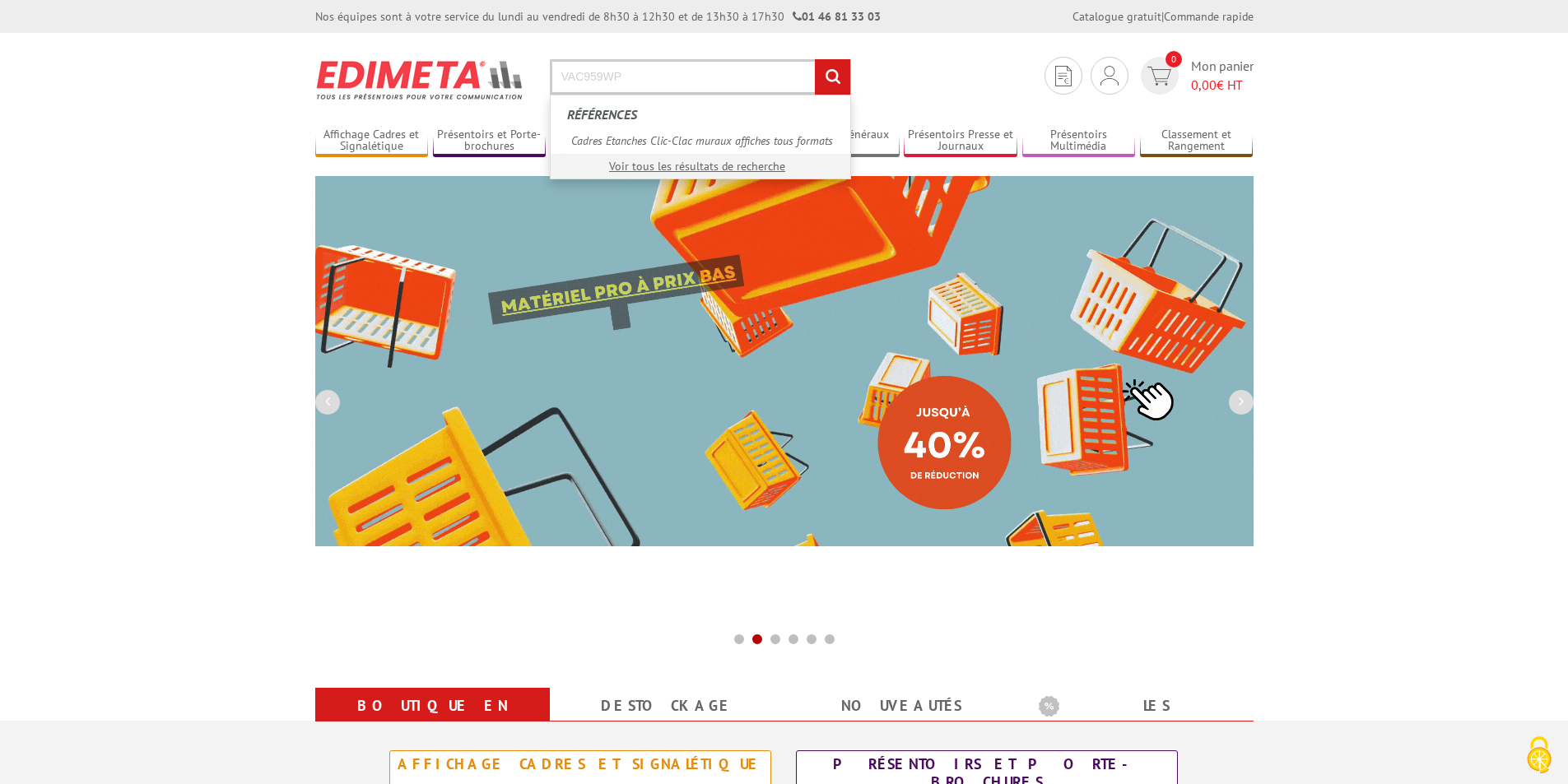
click at [814, 59] on input "rechercher" at bounding box center [832, 77] width 35 height 35
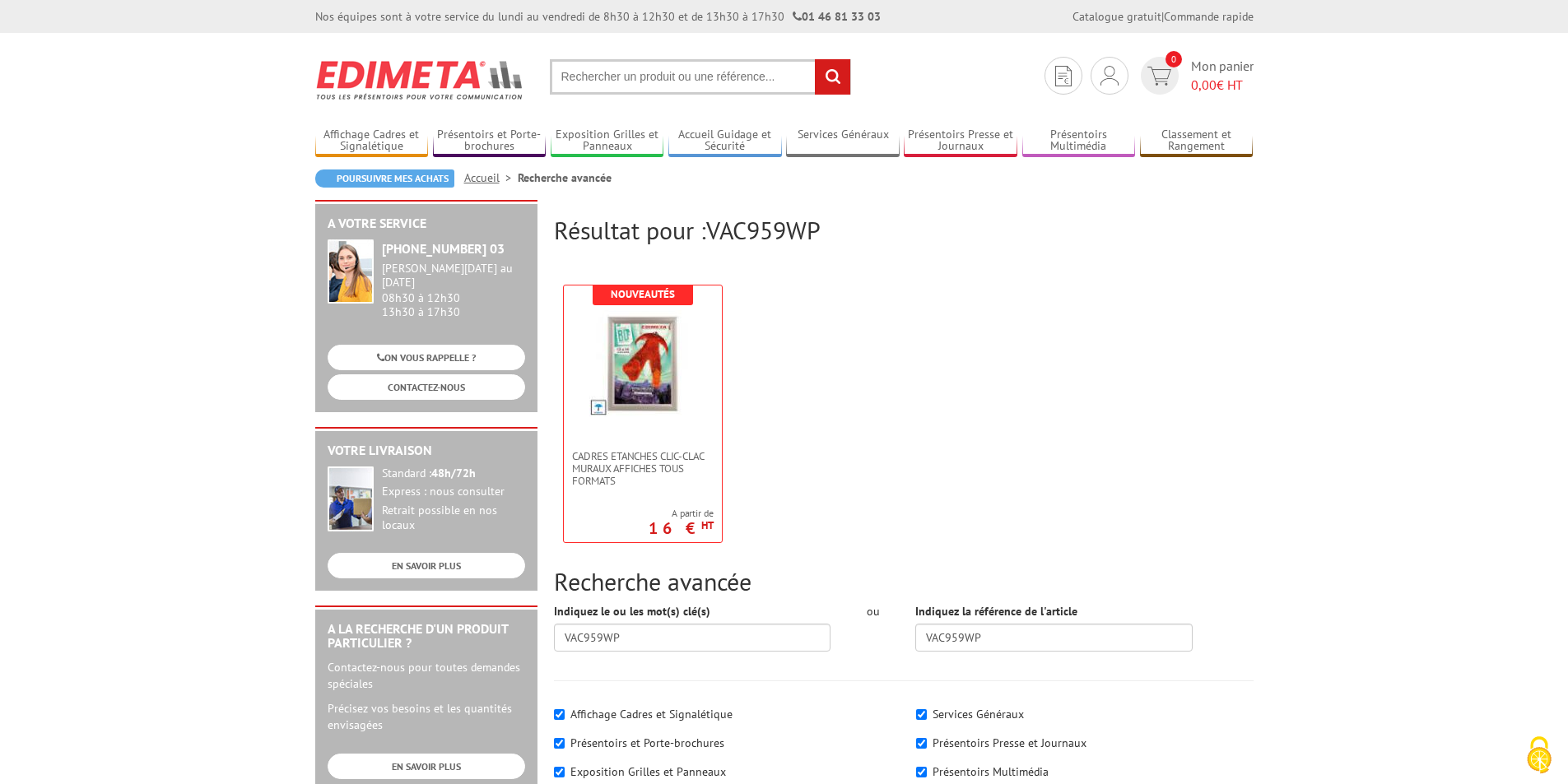
click at [815, 73] on input "rechercher" at bounding box center [832, 77] width 35 height 35
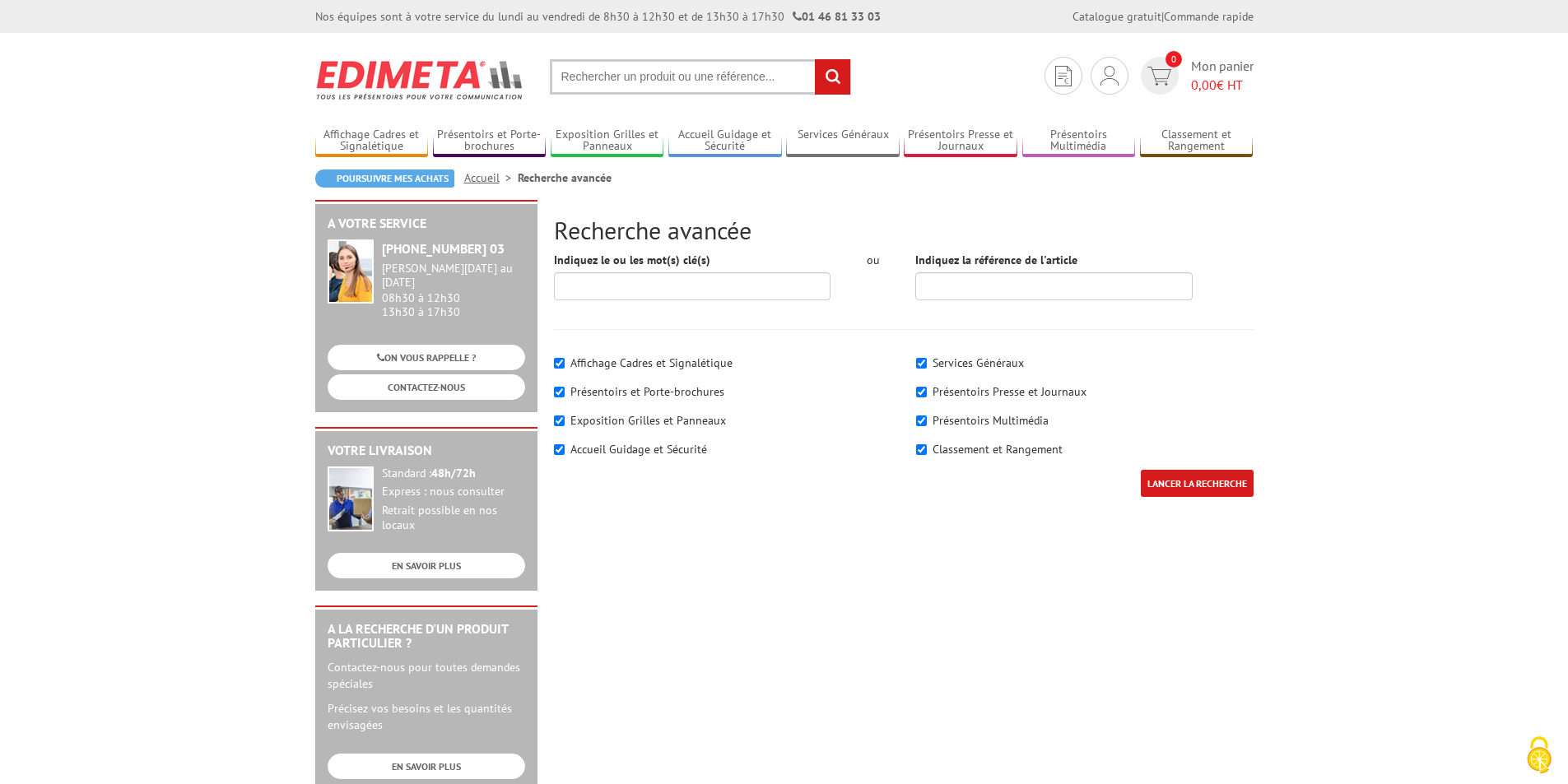
scroll to position [412, 0]
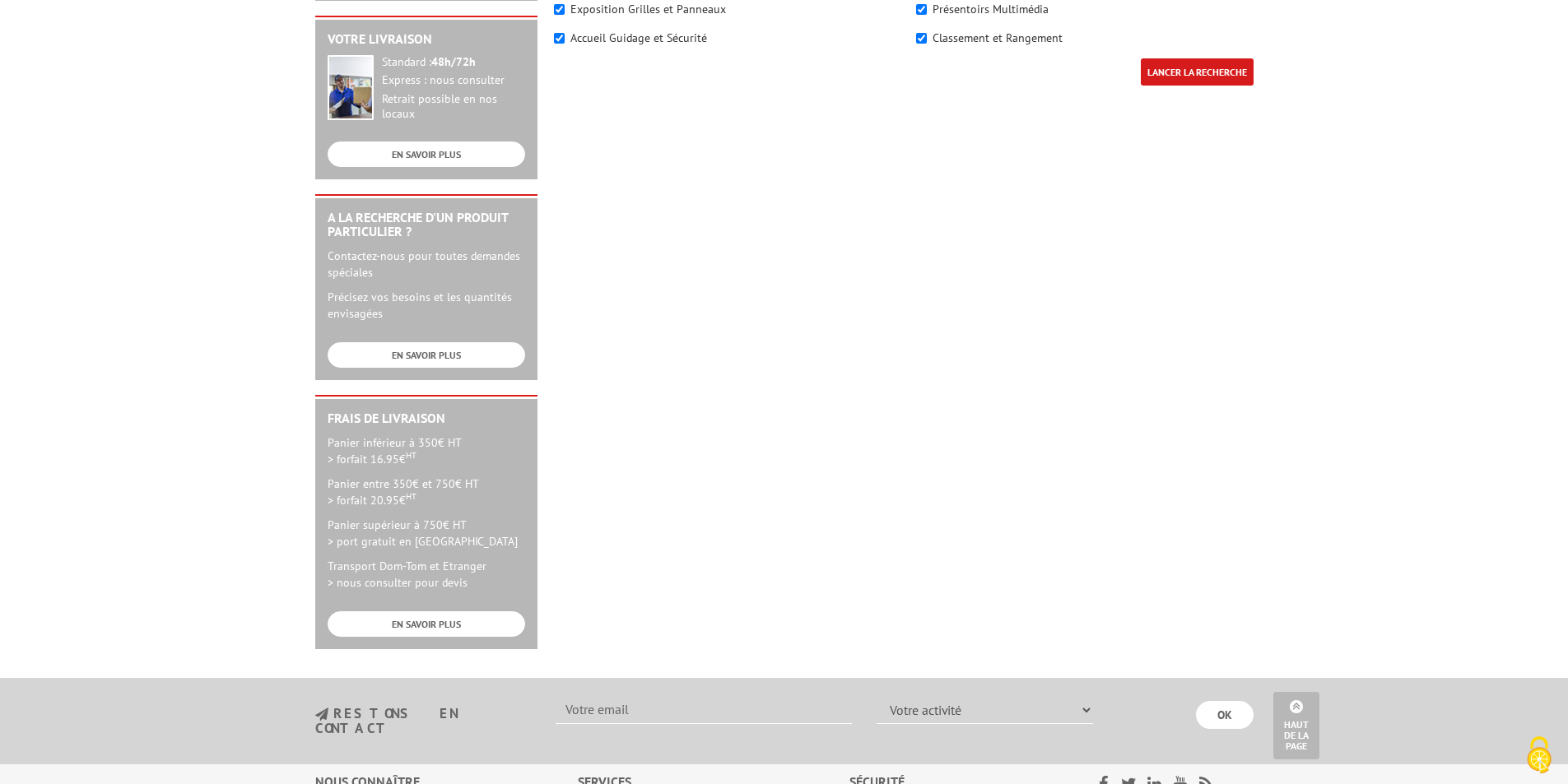
click at [1192, 72] on input "LANCER LA RECHERCHE" at bounding box center [1197, 72] width 113 height 27
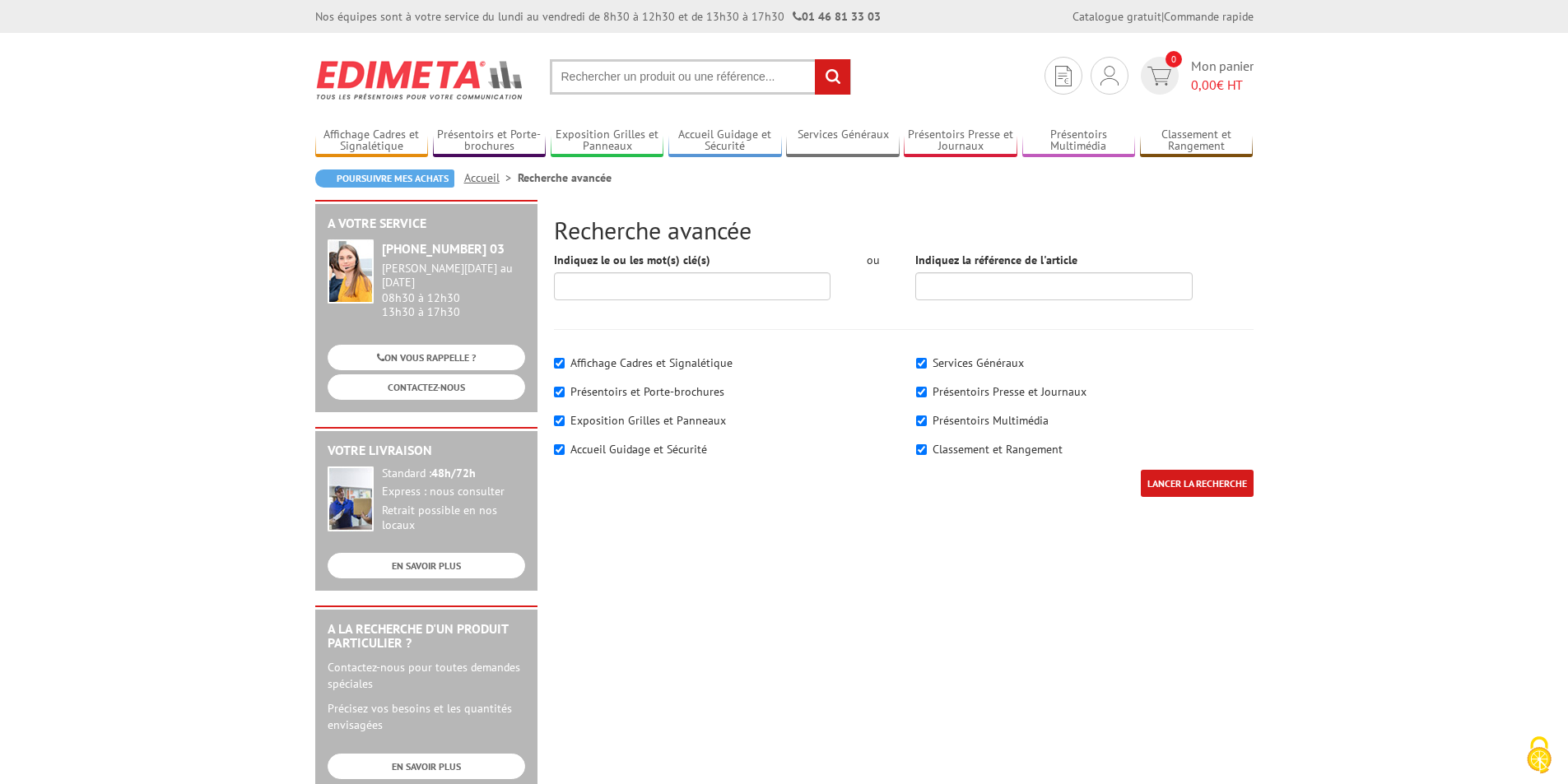
click at [576, 79] on input "text" at bounding box center [701, 77] width 301 height 35
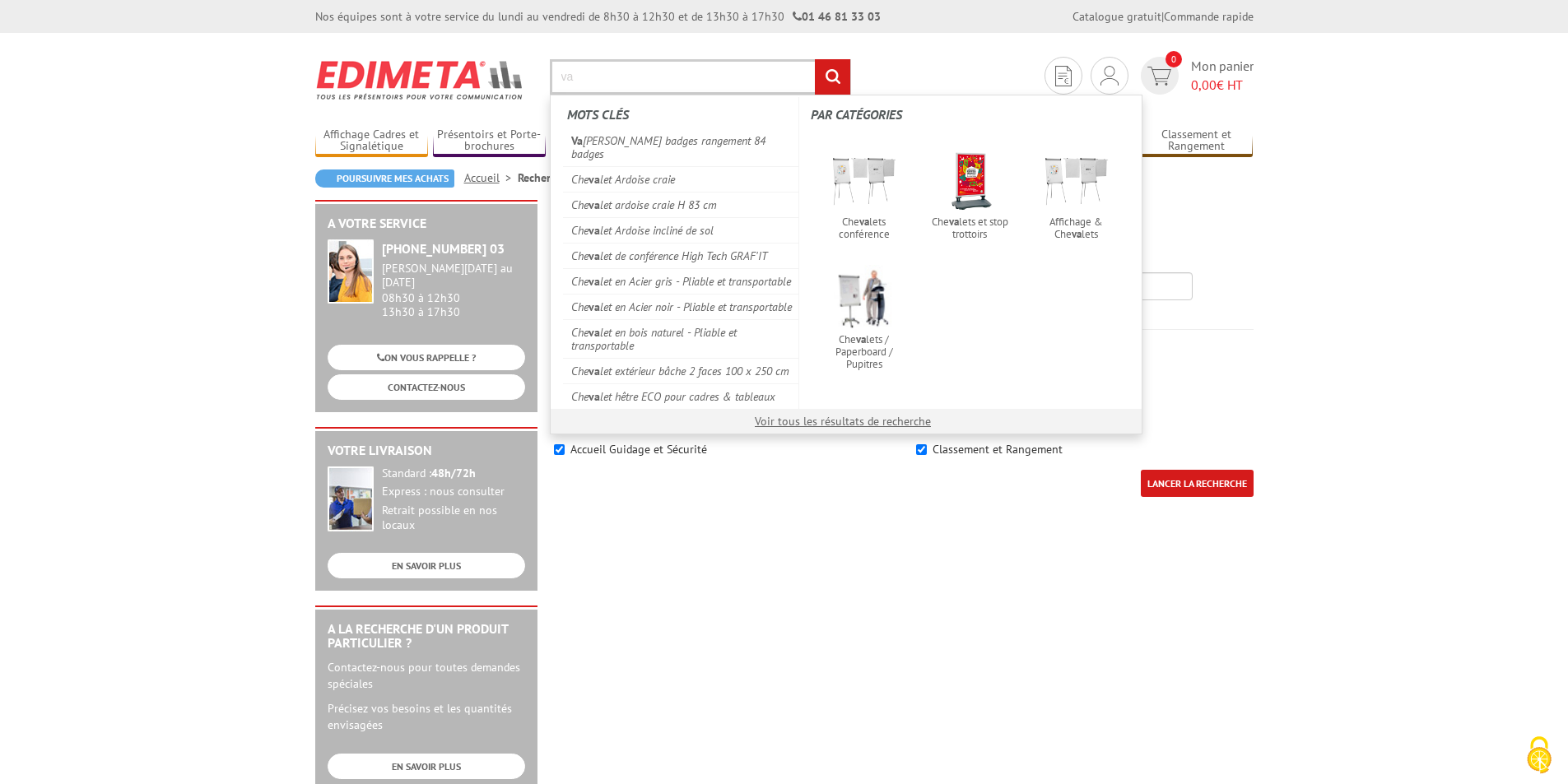
type input "v"
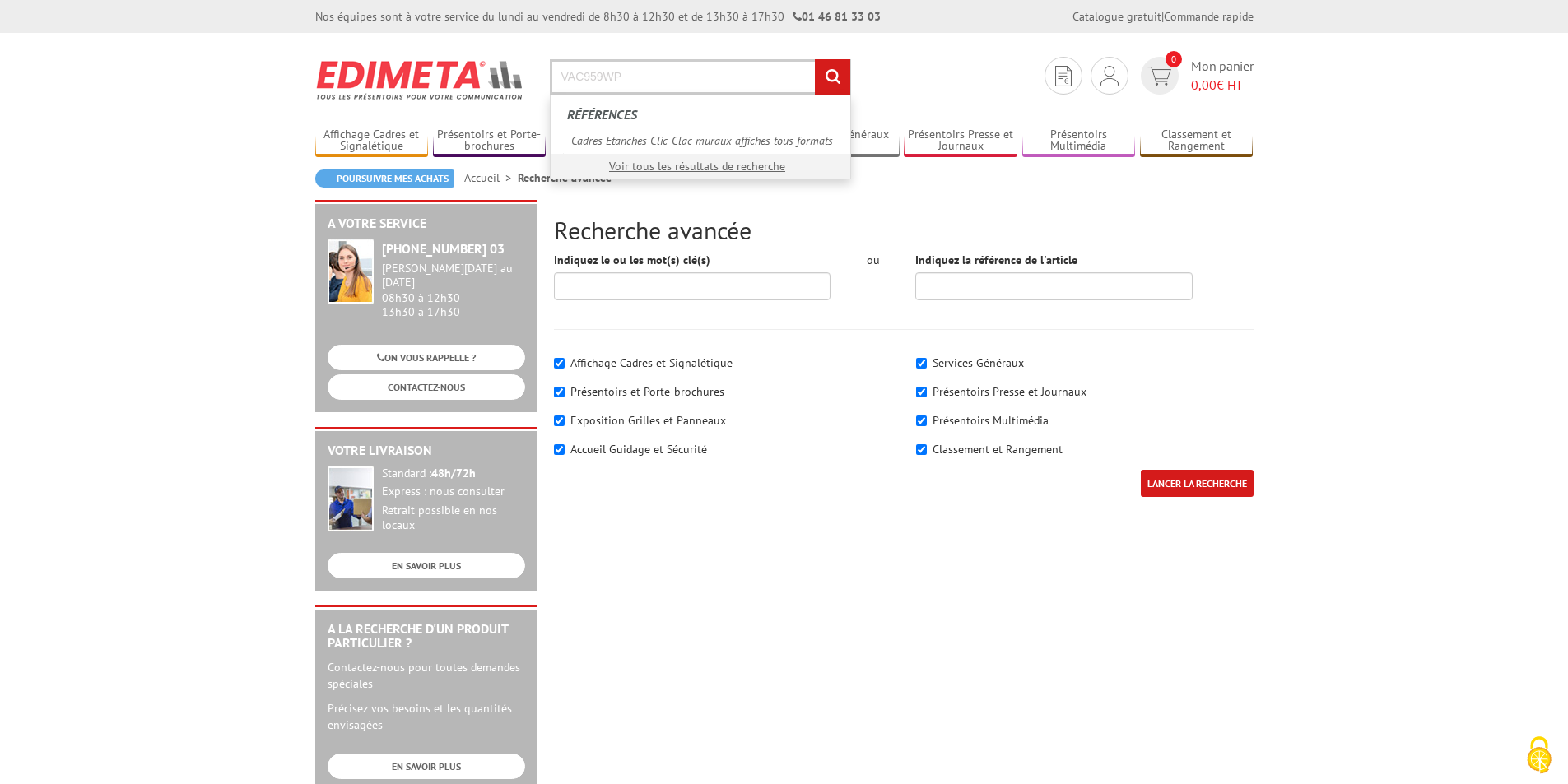
type input "VAC959WP"
click at [821, 67] on input "rechercher" at bounding box center [832, 77] width 35 height 35
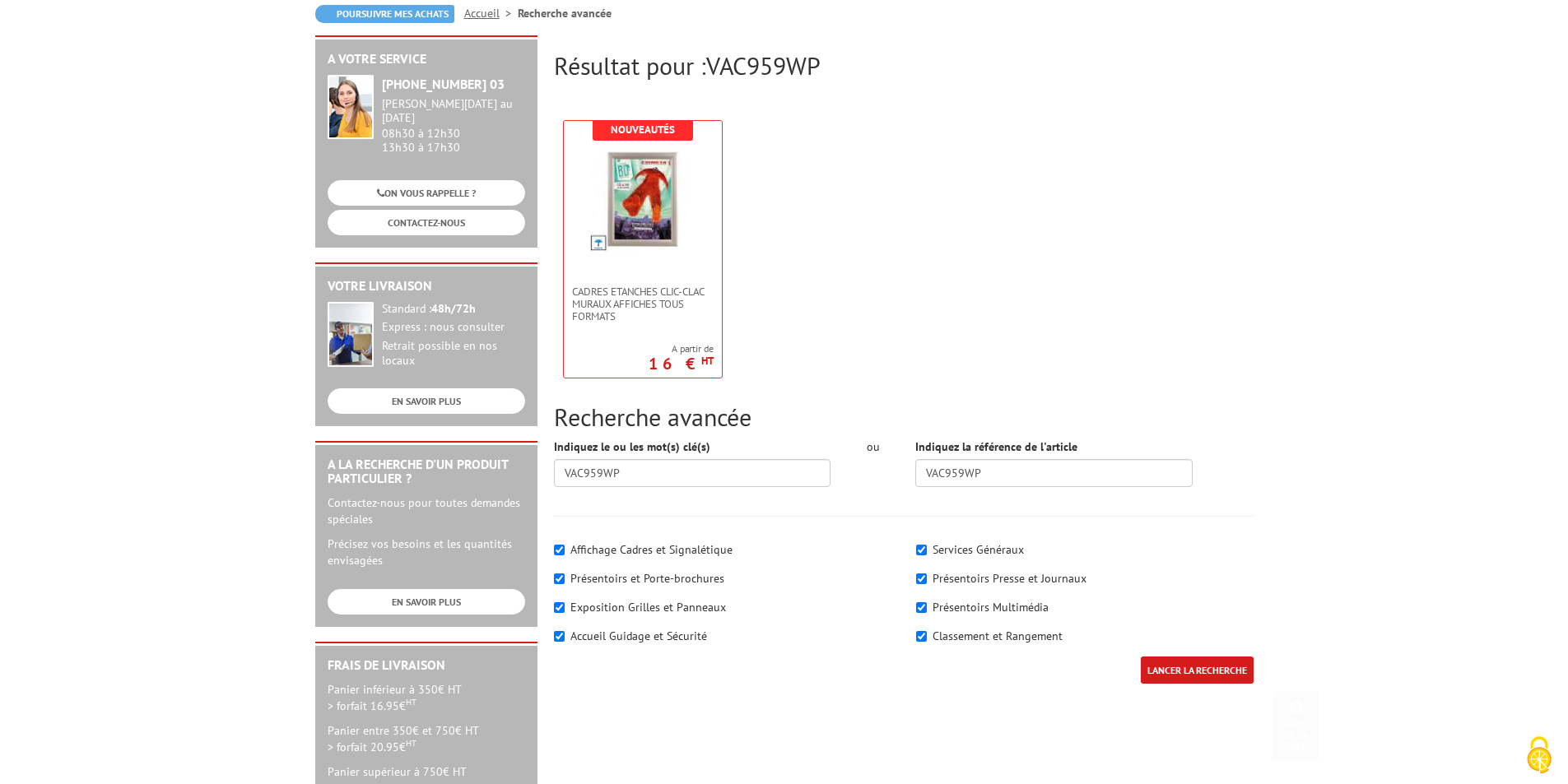
scroll to position [412, 0]
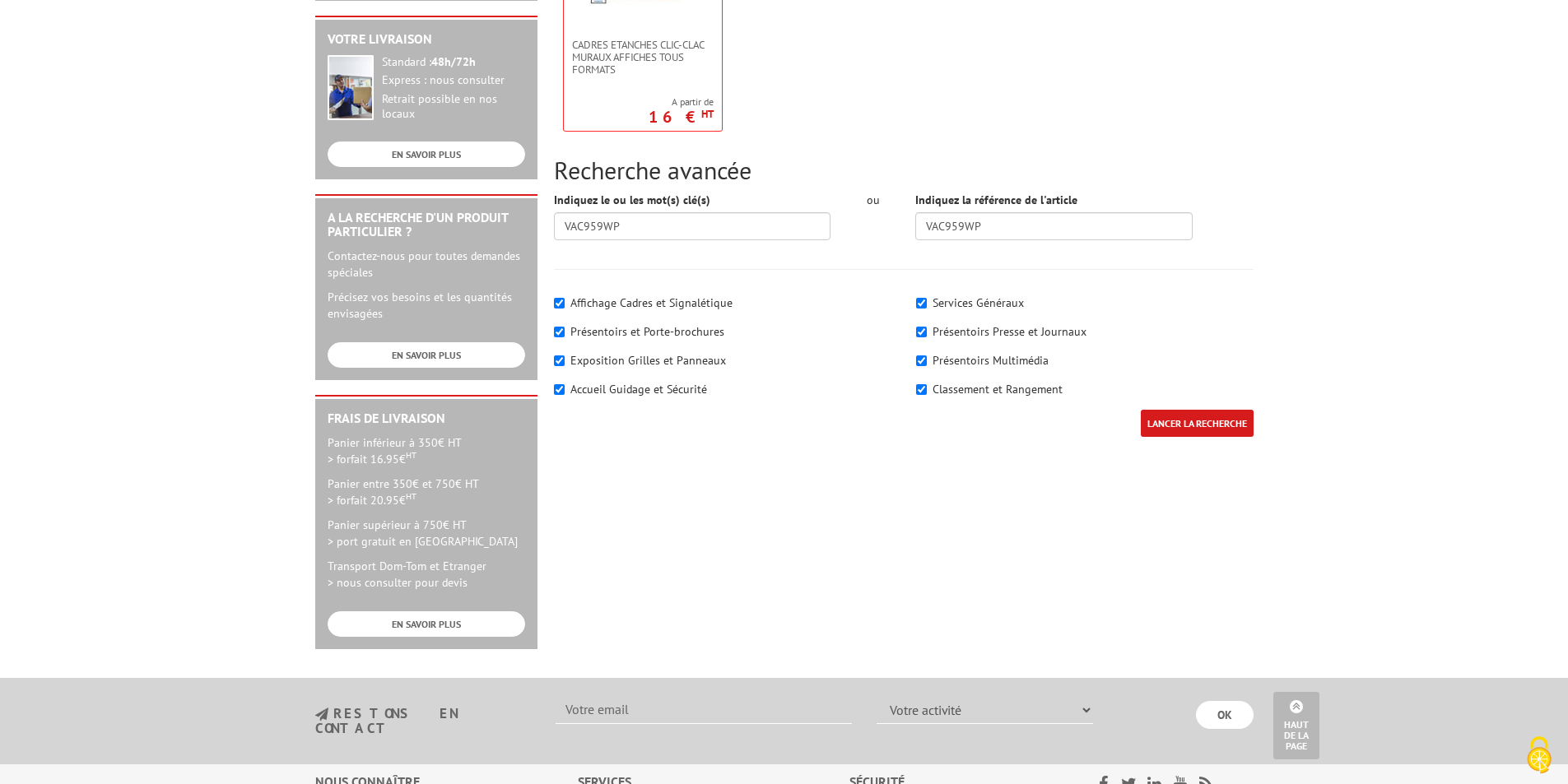
click at [1193, 423] on input "LANCER LA RECHERCHE" at bounding box center [1197, 423] width 113 height 27
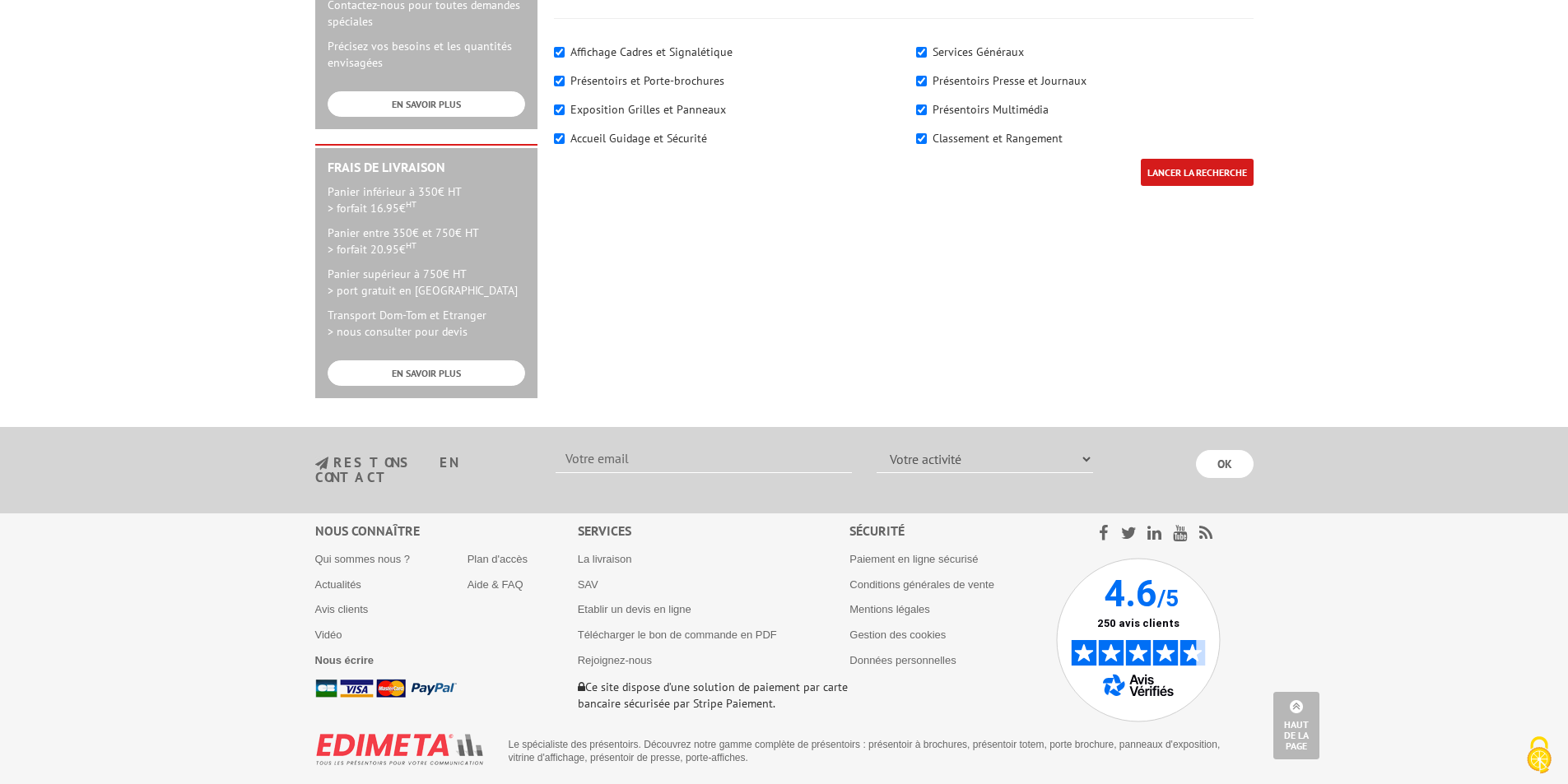
scroll to position [334, 0]
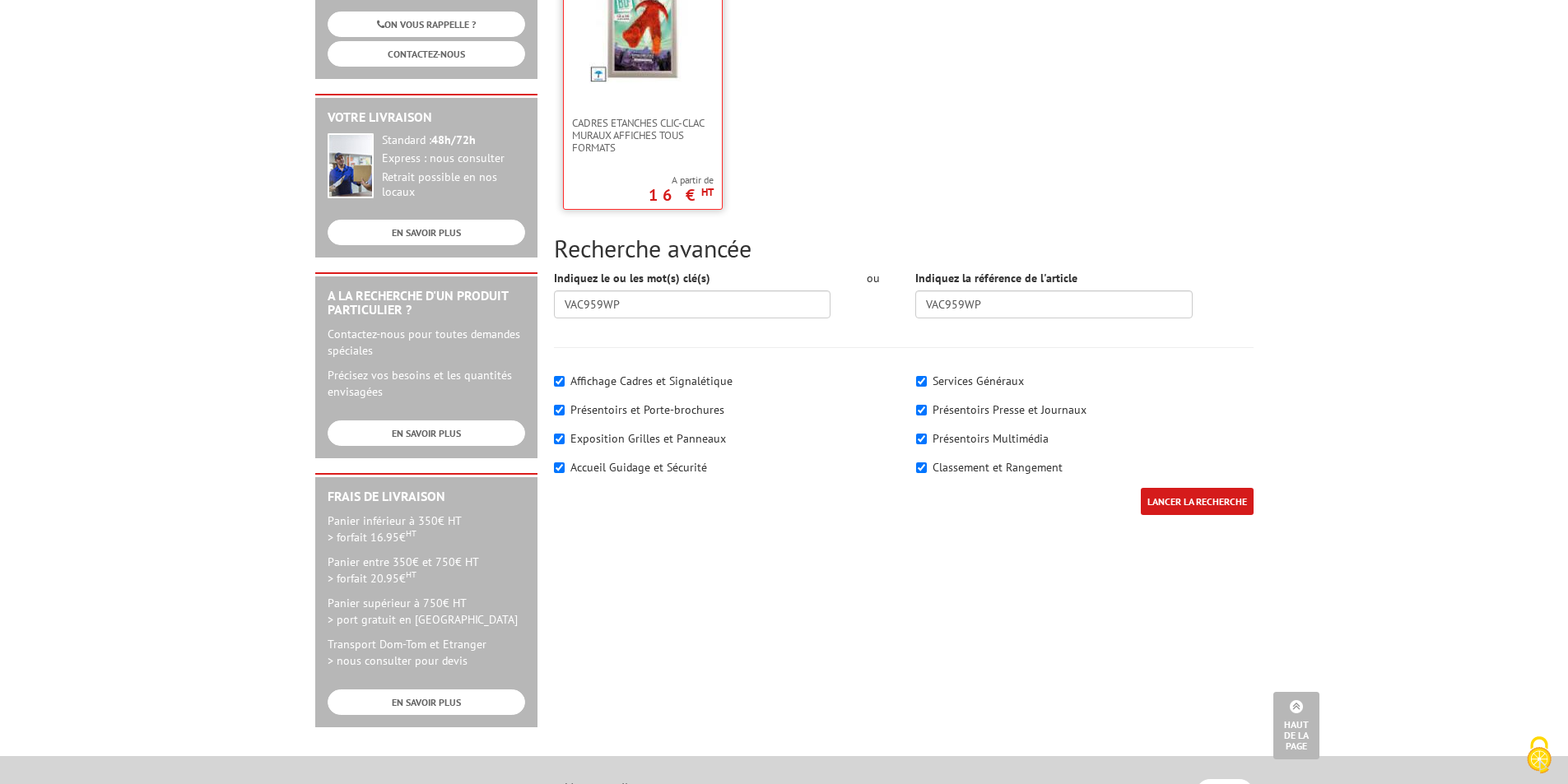
click at [659, 85] on link at bounding box center [642, 35] width 158 height 165
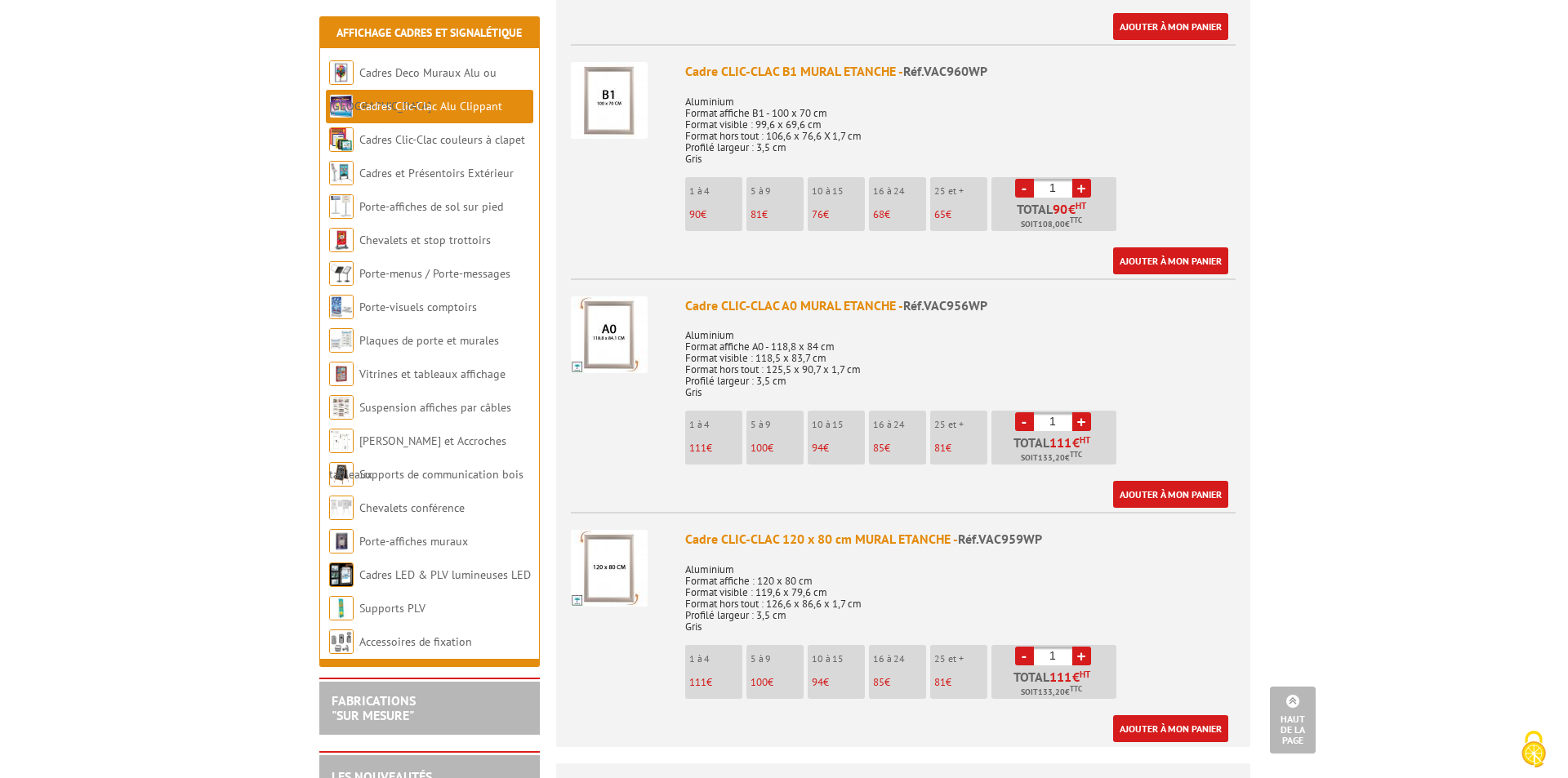
scroll to position [2532, 0]
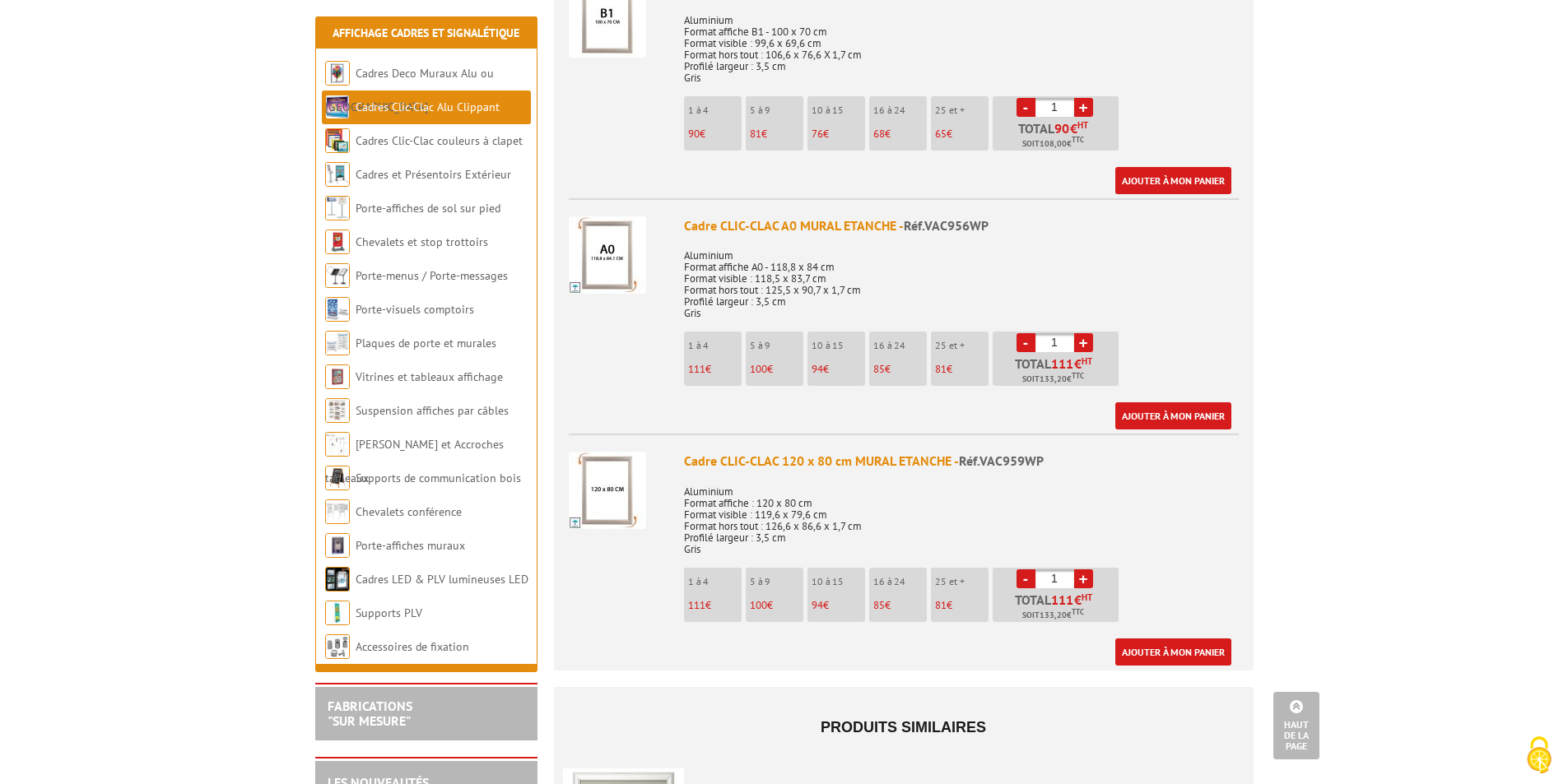
click at [597, 461] on img at bounding box center [607, 491] width 77 height 77
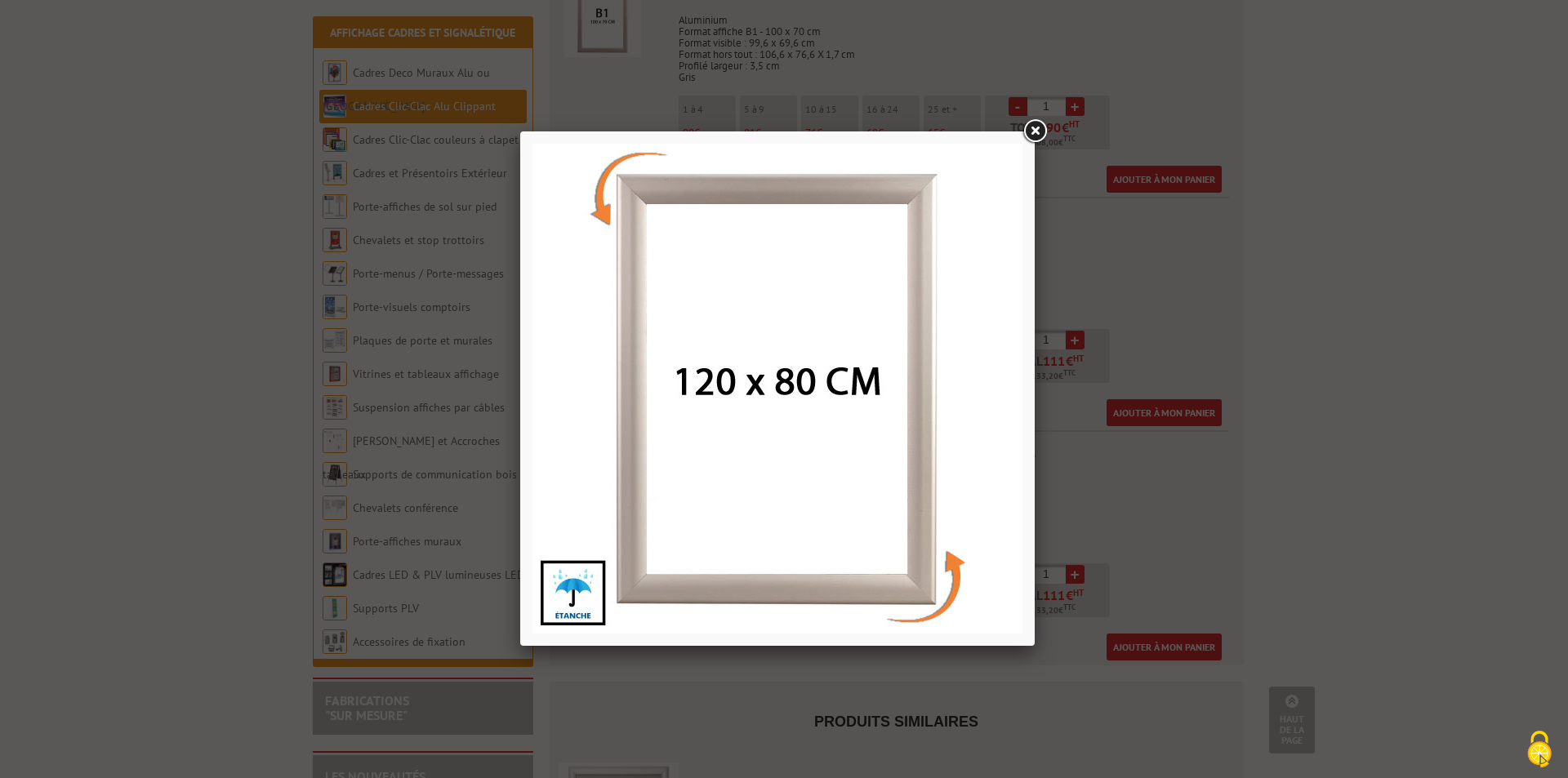
click at [1032, 132] on link at bounding box center [1034, 132] width 29 height 29
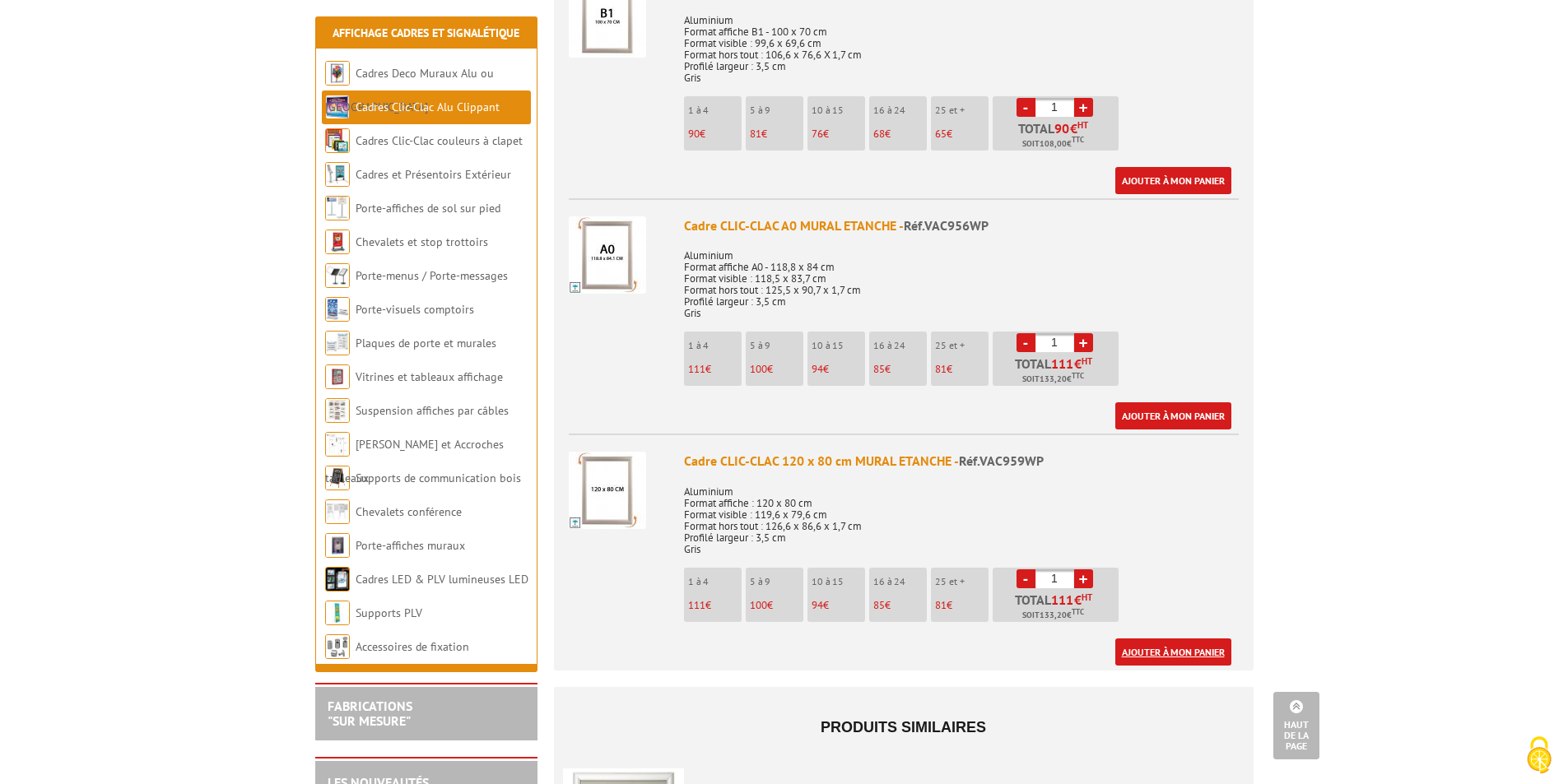
click at [1190, 638] on link "Ajouter à mon panier" at bounding box center [1173, 651] width 116 height 27
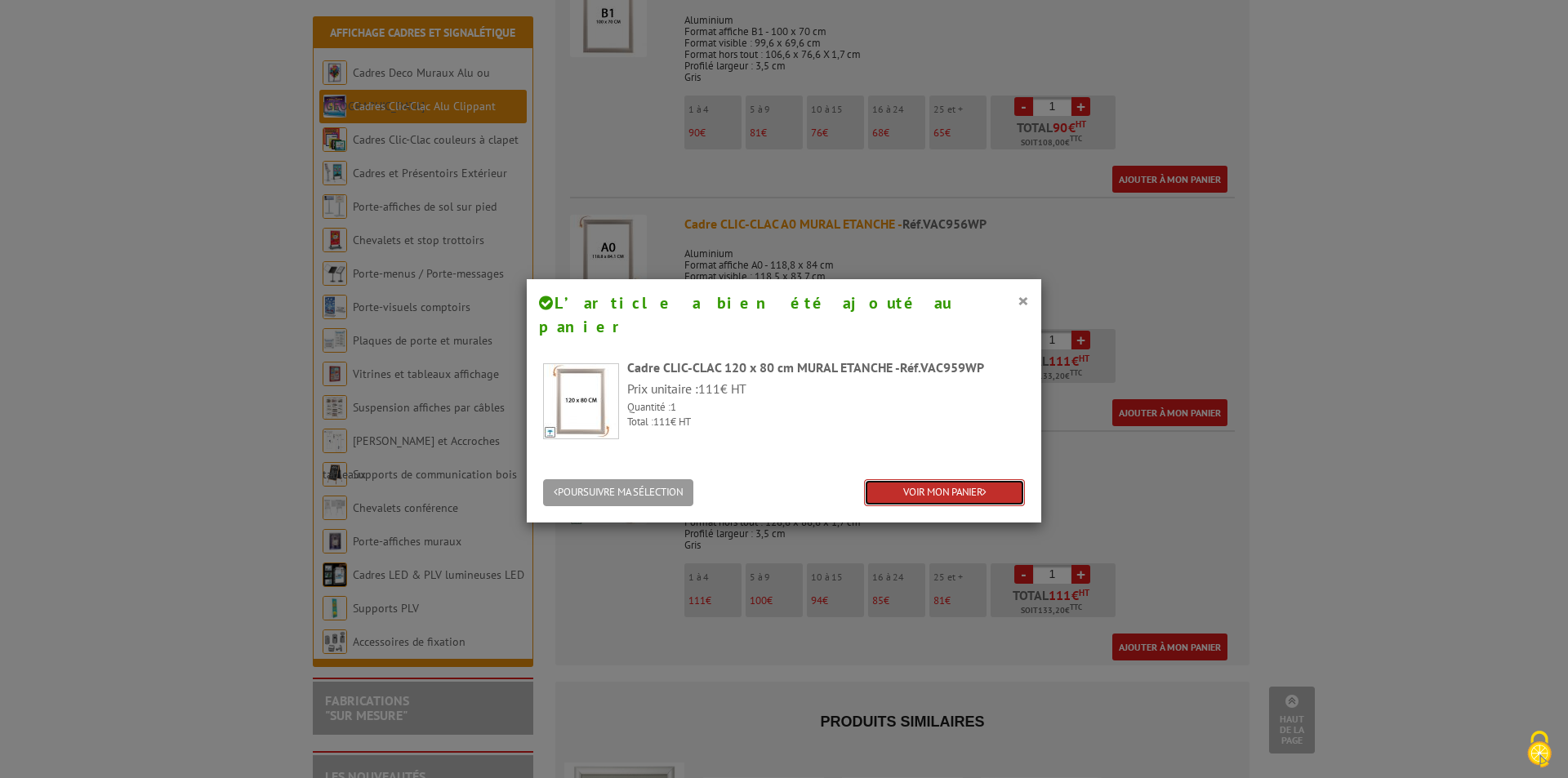
click at [936, 480] on link "VOIR MON PANIER" at bounding box center [944, 493] width 161 height 27
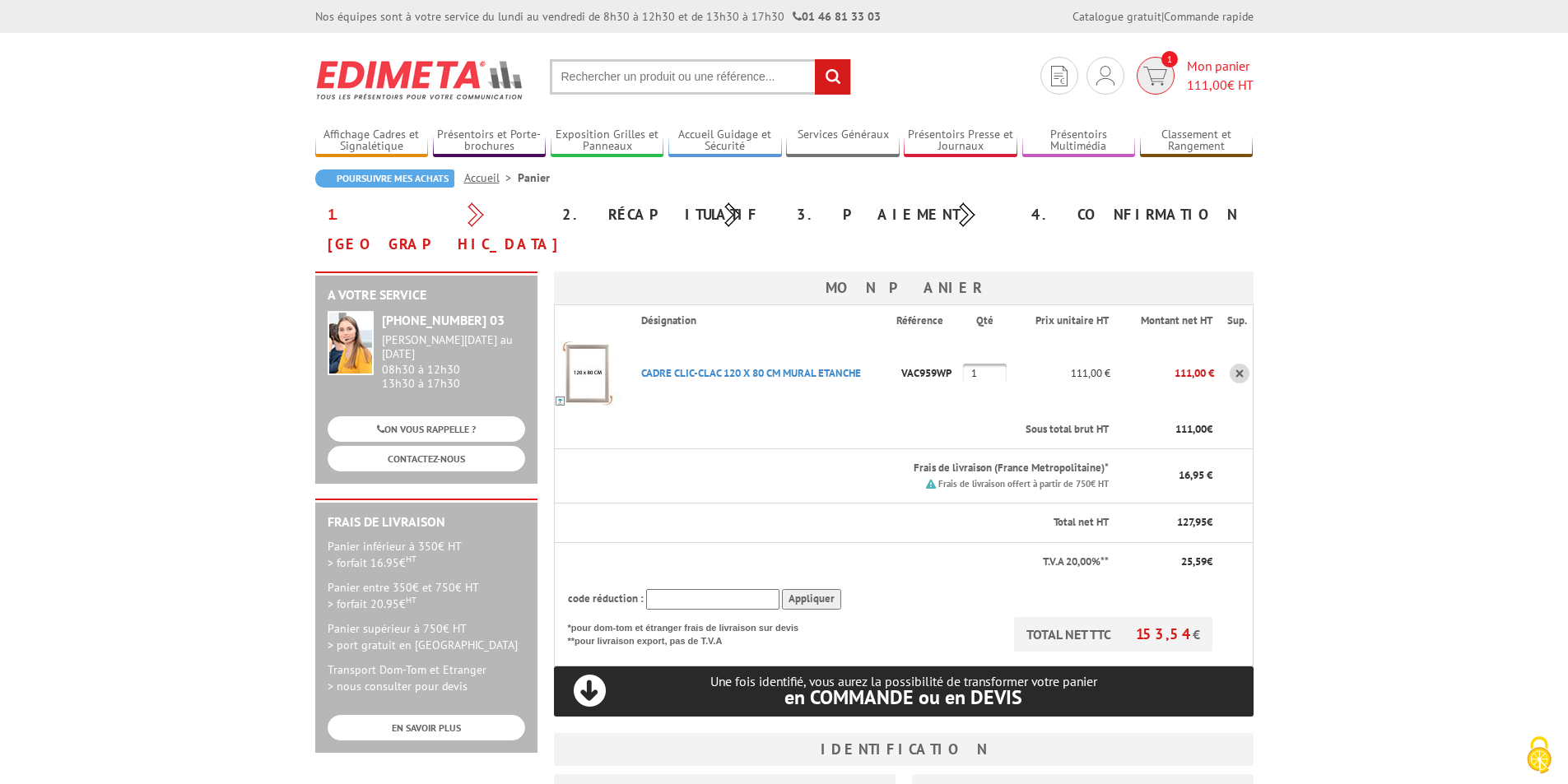
click at [1160, 72] on img at bounding box center [1155, 76] width 24 height 19
click at [1157, 71] on img at bounding box center [1155, 76] width 24 height 19
